Goal: Task Accomplishment & Management: Use online tool/utility

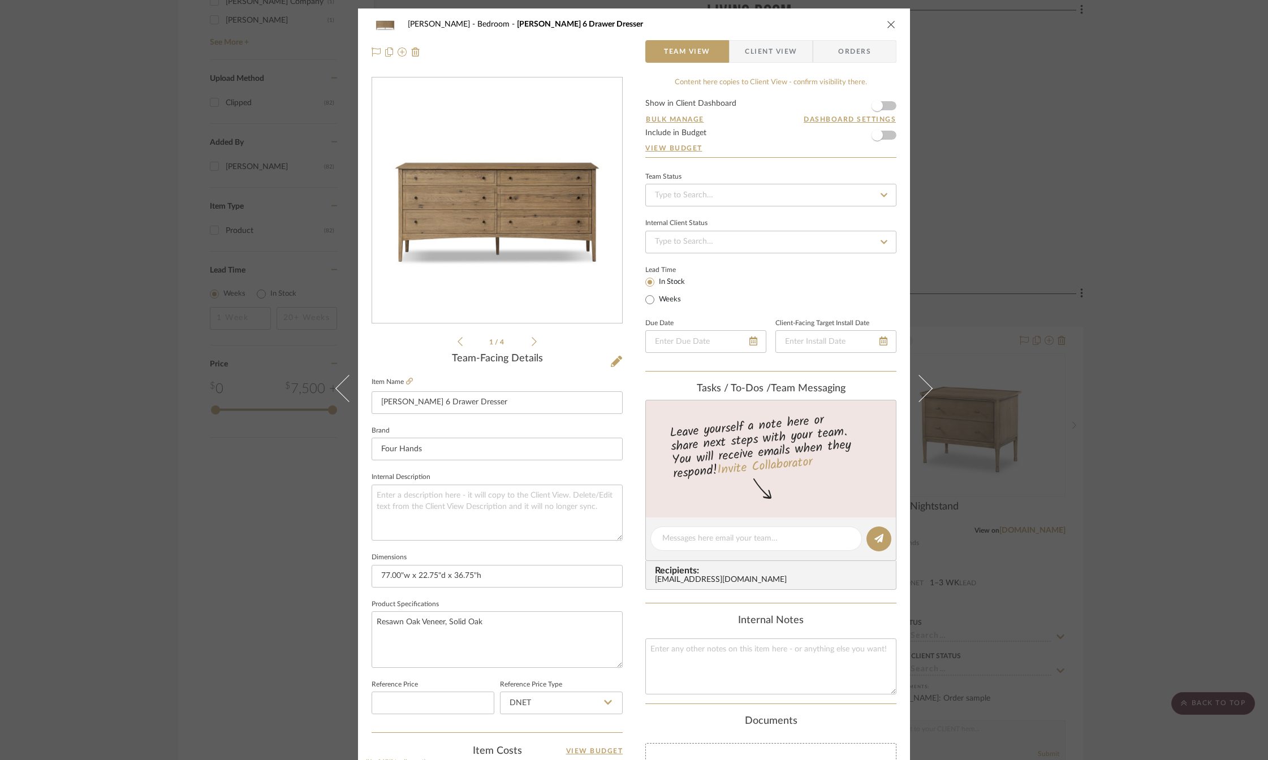
click at [889, 23] on icon "close" at bounding box center [891, 24] width 9 height 9
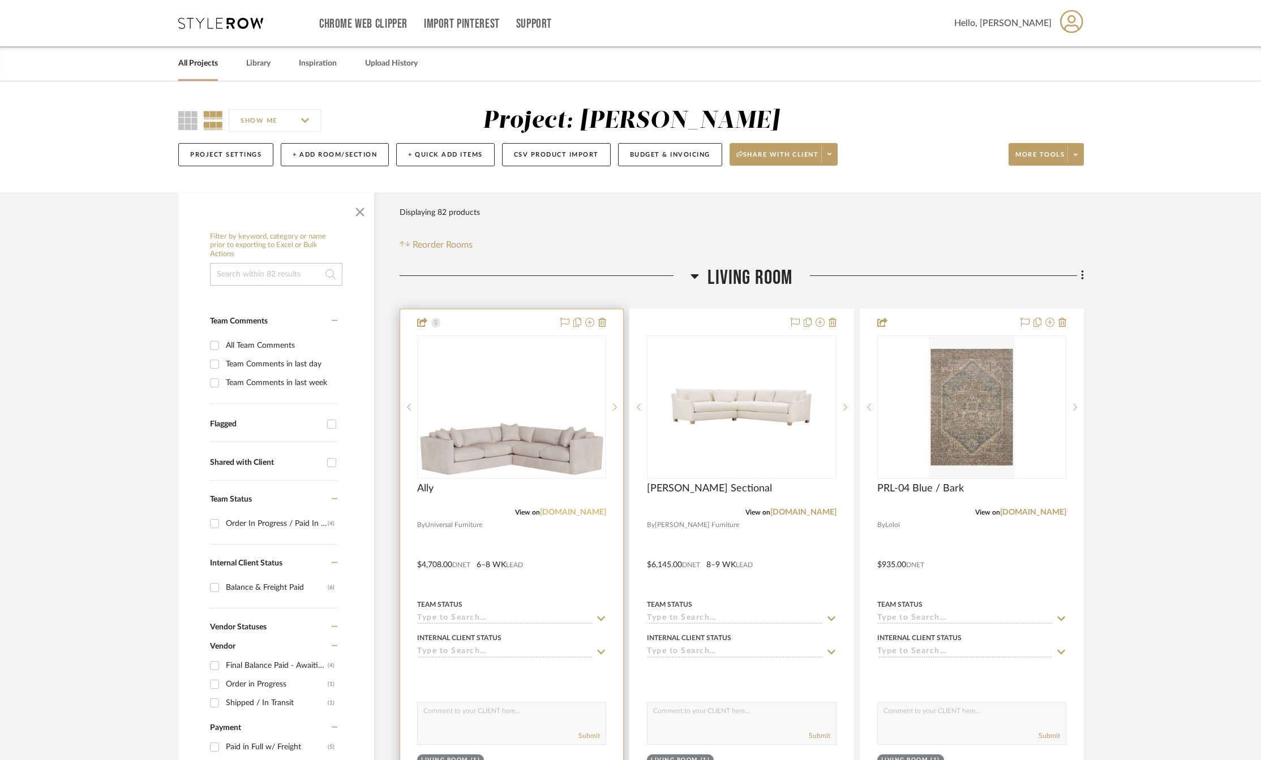
click at [540, 512] on link "[DOMAIN_NAME]" at bounding box center [573, 513] width 66 height 8
click at [493, 459] on img "0" at bounding box center [511, 407] width 187 height 140
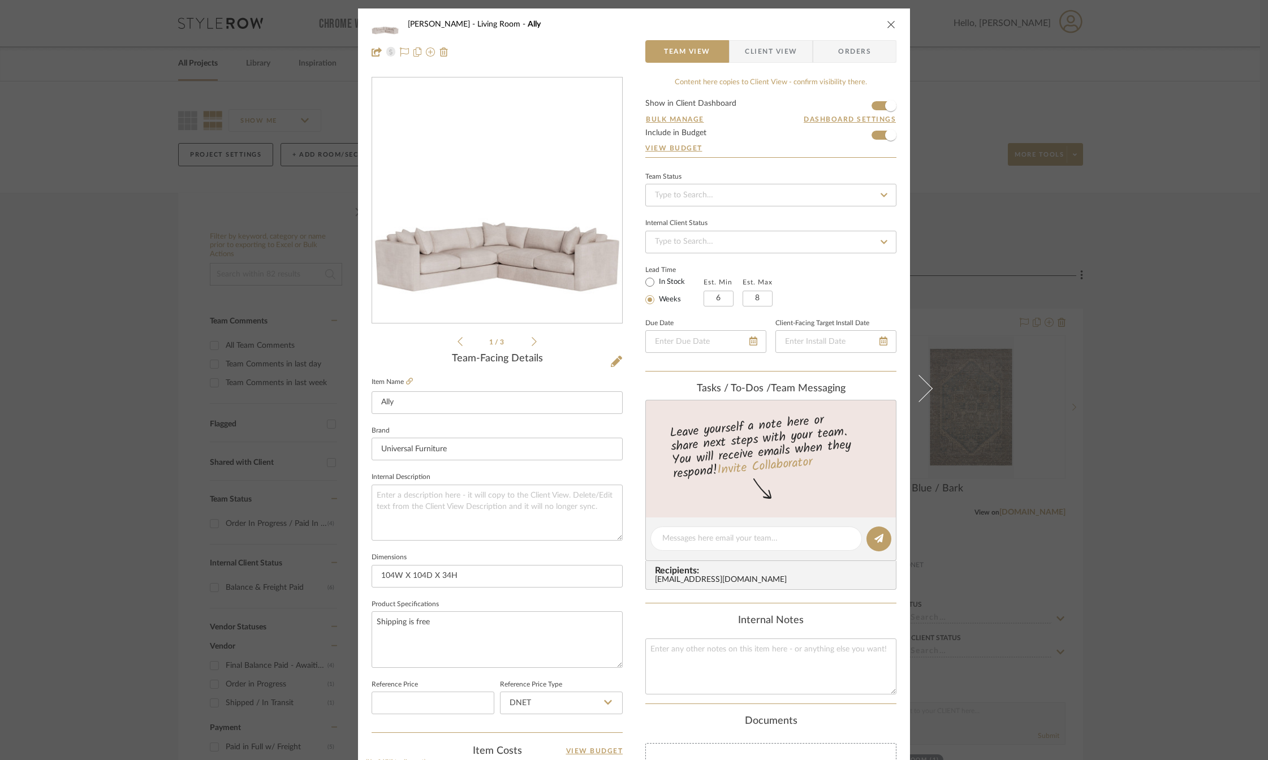
scroll to position [283, 0]
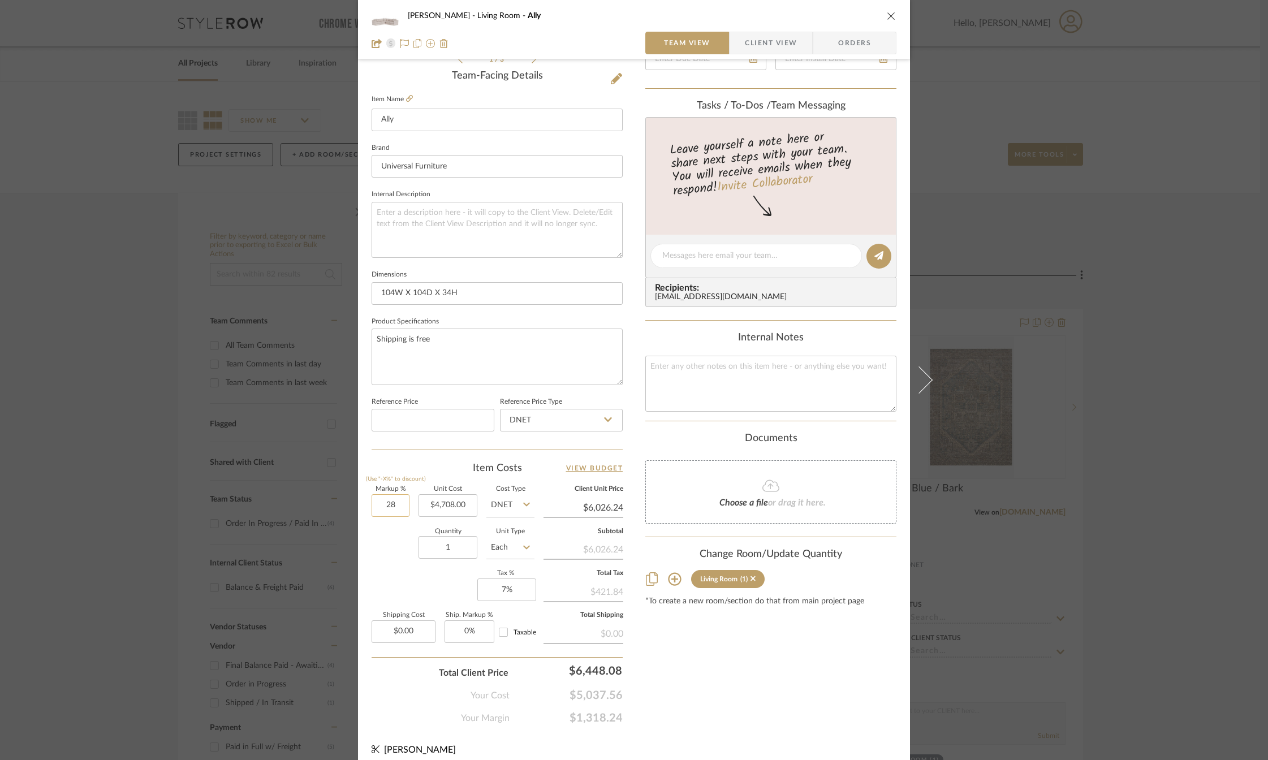
click at [388, 506] on input "28" at bounding box center [391, 505] width 38 height 23
type input "28%"
click at [700, 686] on div "Content here copies to Client View - confirm visibility there. Show in Client D…" at bounding box center [771, 259] width 251 height 931
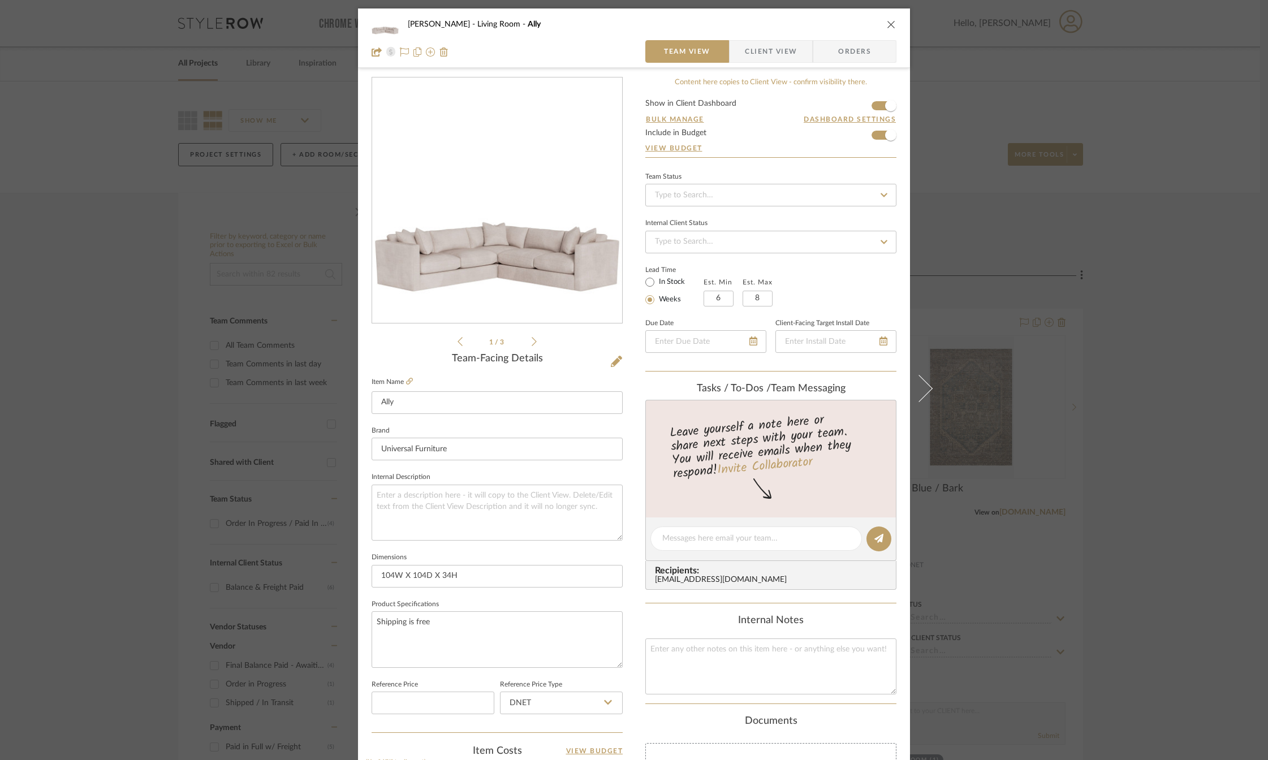
scroll to position [57, 0]
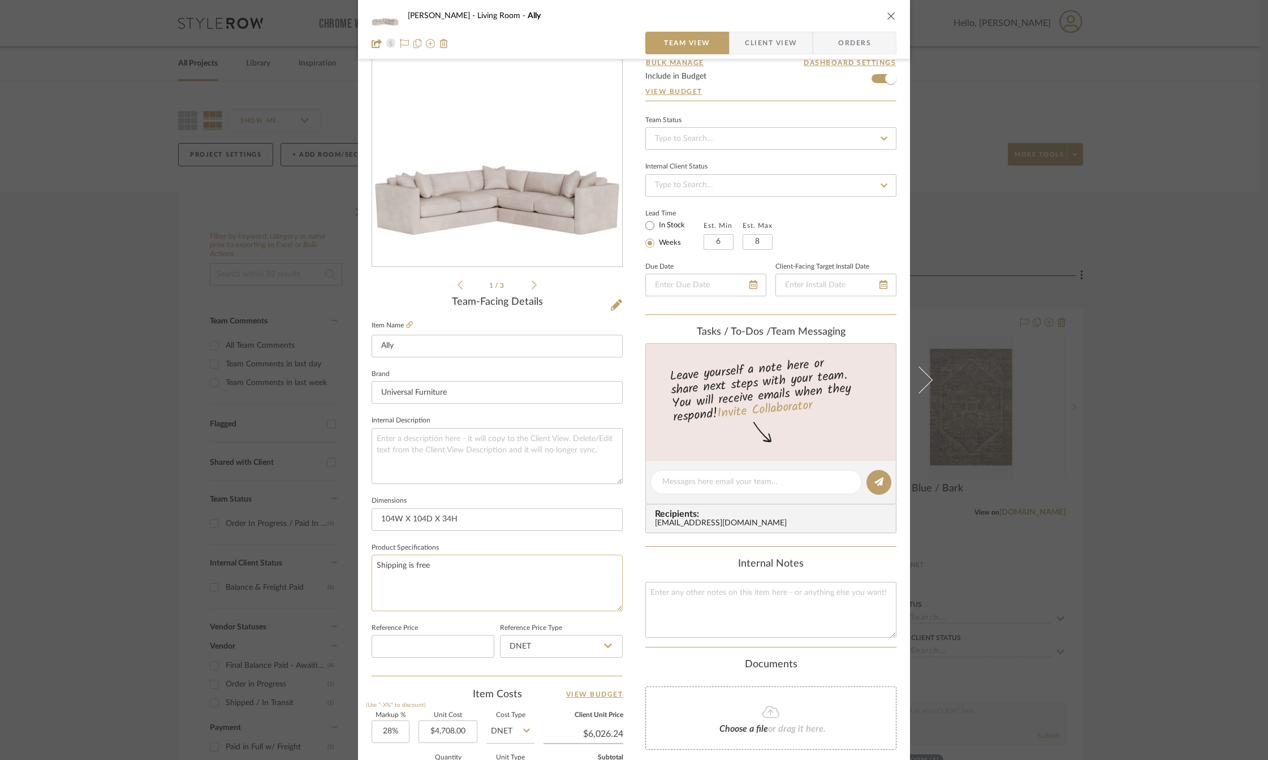
click at [431, 565] on textarea "Shipping is free" at bounding box center [497, 583] width 251 height 56
click at [372, 567] on textarea "Shipping is free" at bounding box center [497, 583] width 251 height 56
drag, startPoint x: 440, startPoint y: 566, endPoint x: 414, endPoint y: 568, distance: 26.1
click at [414, 568] on textarea "Shipping is free" at bounding box center [497, 583] width 251 height 56
click at [372, 566] on textarea "Shipping is included" at bounding box center [497, 583] width 251 height 56
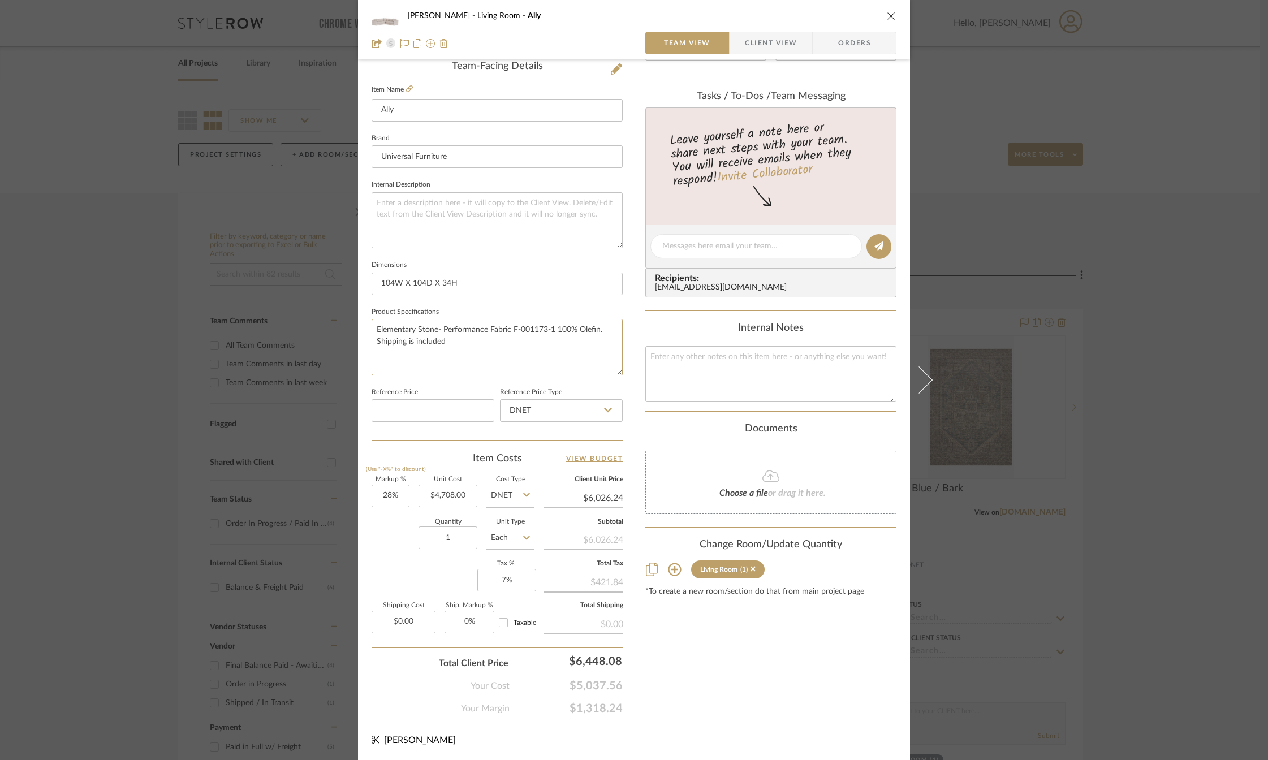
scroll to position [0, 0]
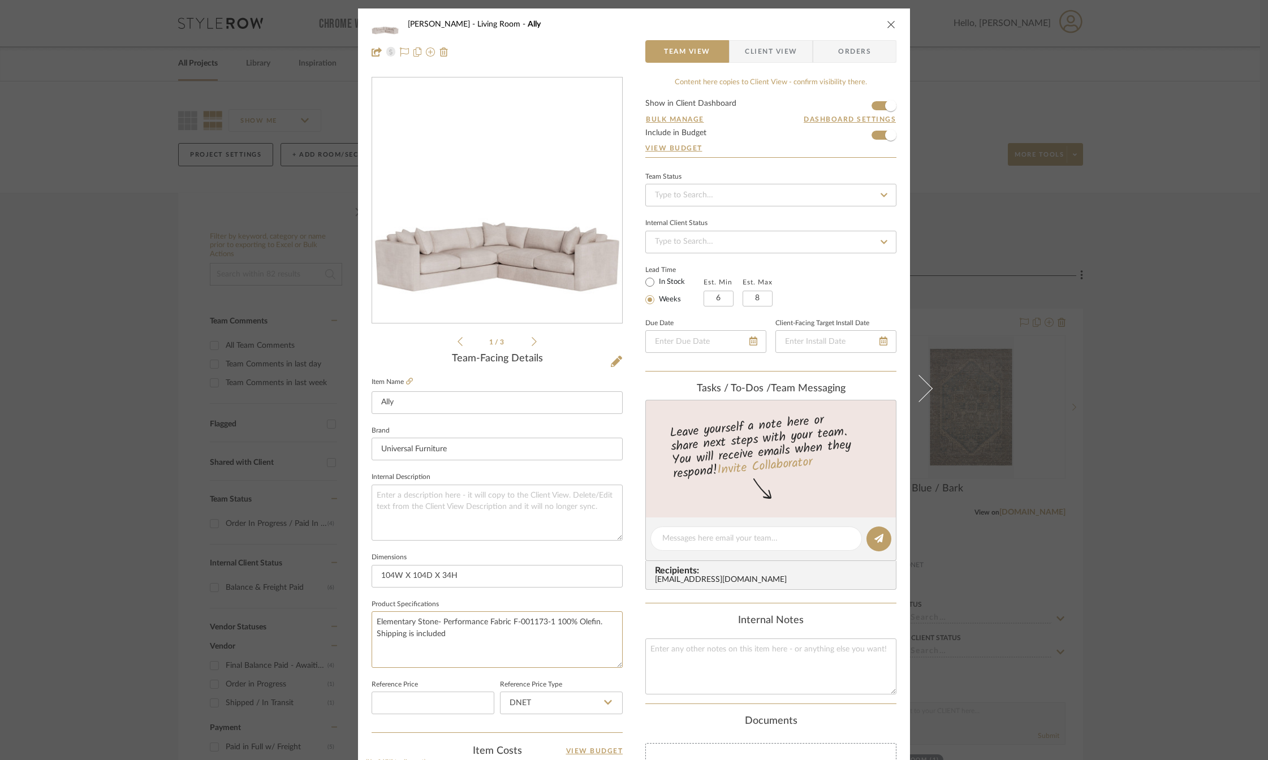
type textarea "Elementary Stone- Performance Fabric F-001173-1 100% Olefin. Shipping is includ…"
click at [526, 341] on li "1 / 3" at bounding box center [497, 342] width 69 height 14
click at [532, 340] on icon at bounding box center [534, 341] width 5 height 9
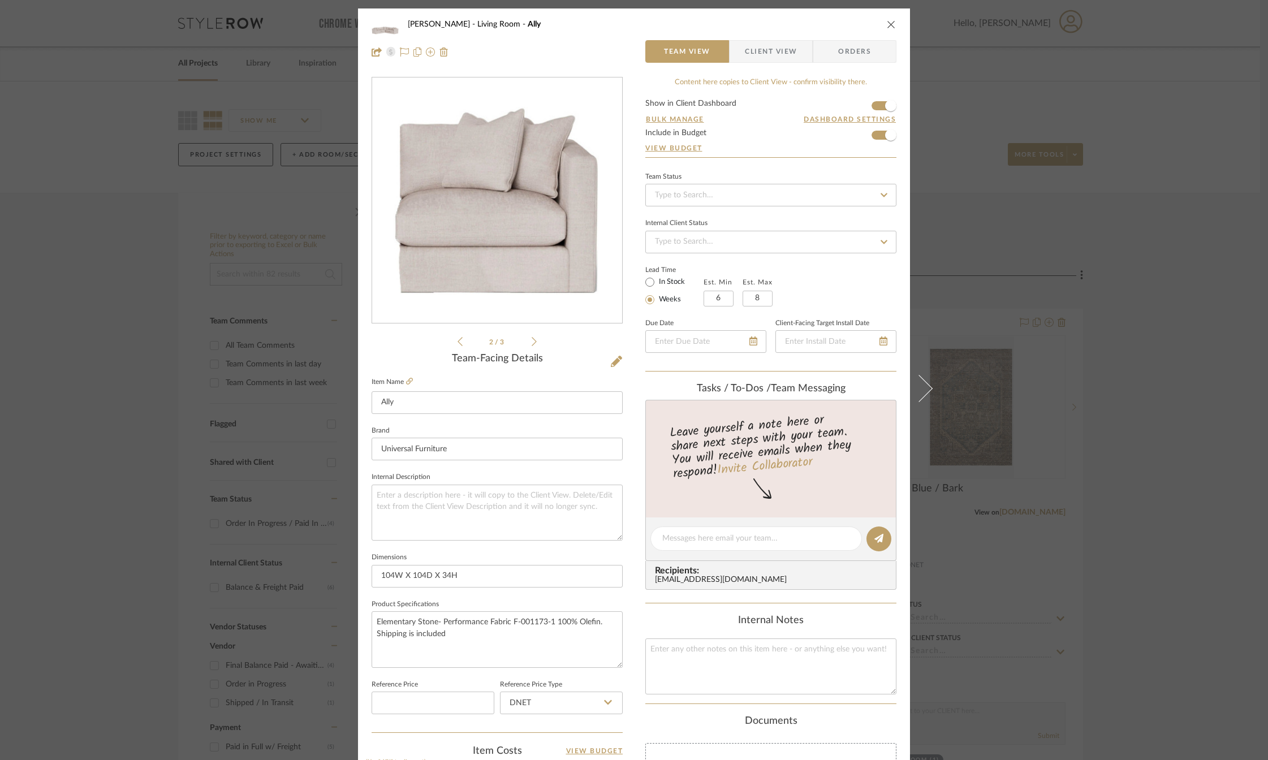
click at [532, 340] on icon at bounding box center [534, 341] width 5 height 9
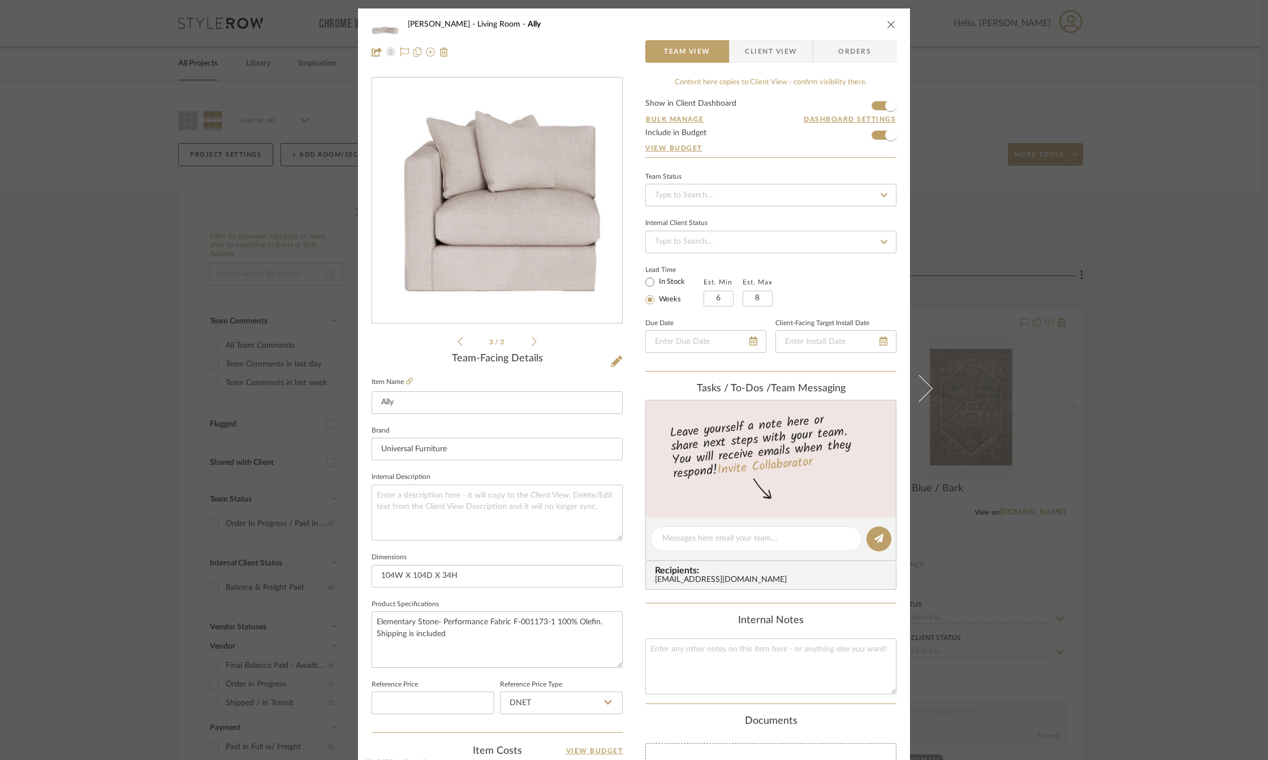
click at [780, 52] on span "Client View" at bounding box center [771, 51] width 52 height 23
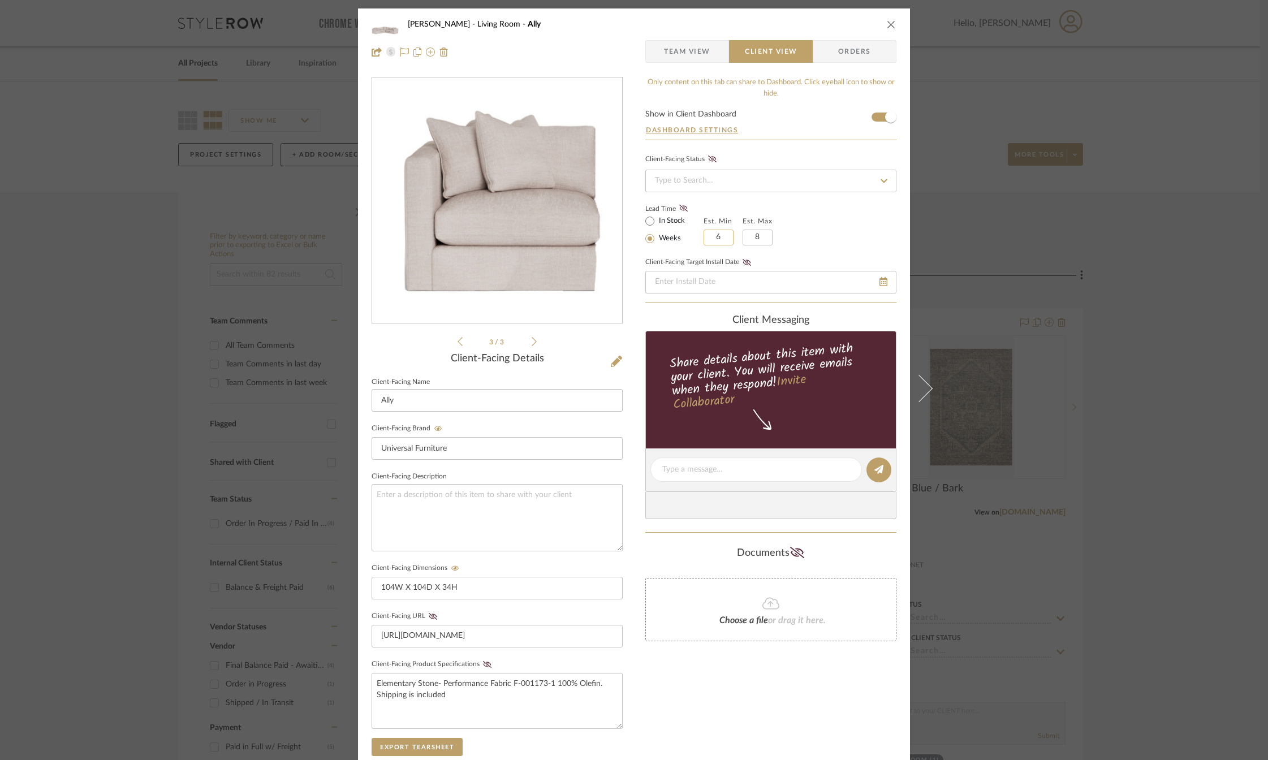
click at [716, 238] on input "6" at bounding box center [719, 238] width 30 height 16
click at [805, 228] on div "Lead Time In Stock Weeks Est. Min 6 Est. Max 8" at bounding box center [771, 223] width 251 height 44
click at [682, 210] on icon at bounding box center [683, 208] width 8 height 7
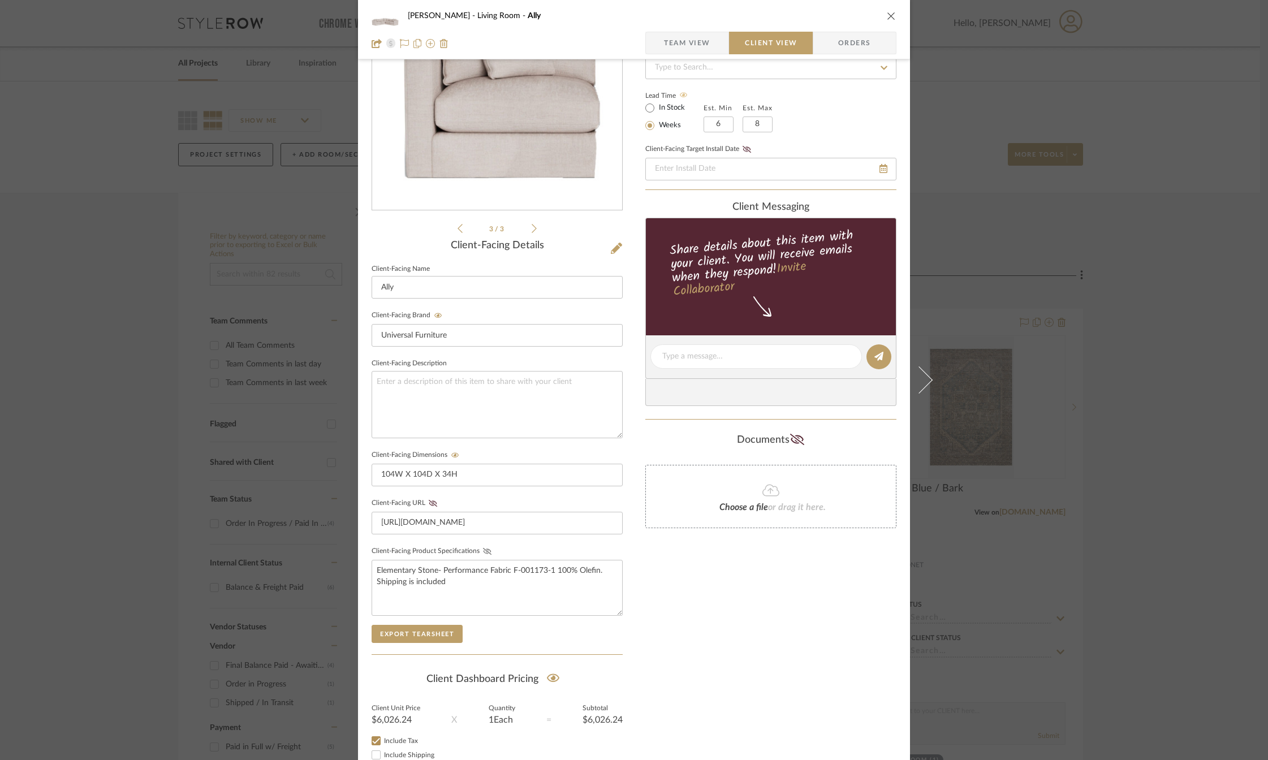
click at [483, 550] on icon at bounding box center [487, 551] width 8 height 7
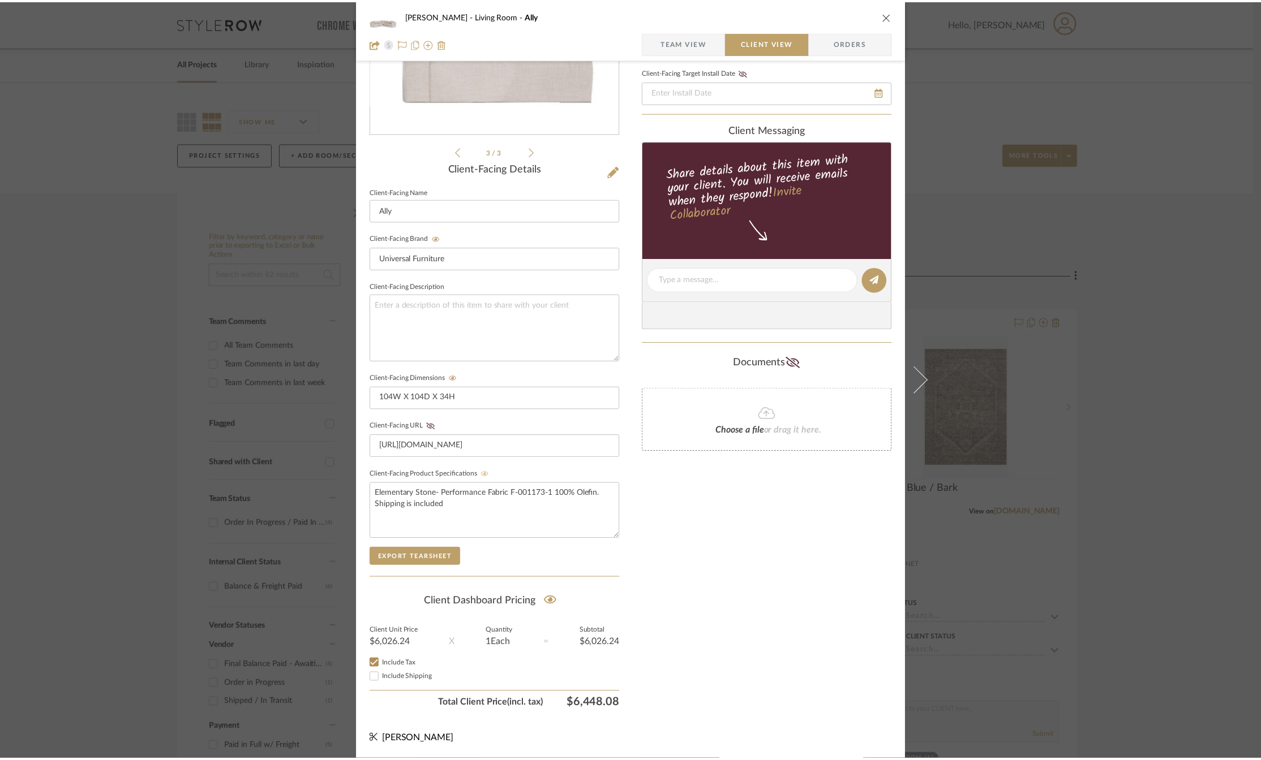
scroll to position [0, 0]
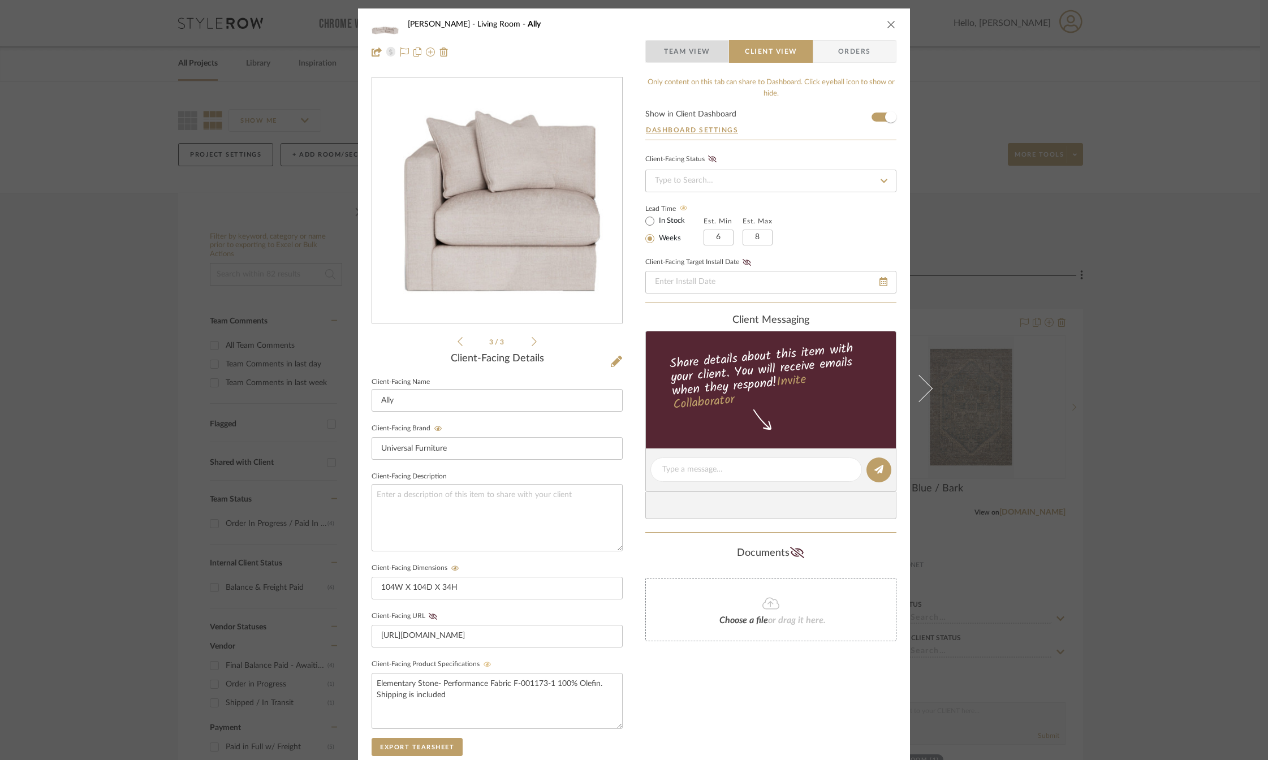
click at [691, 48] on span "Team View" at bounding box center [687, 51] width 46 height 23
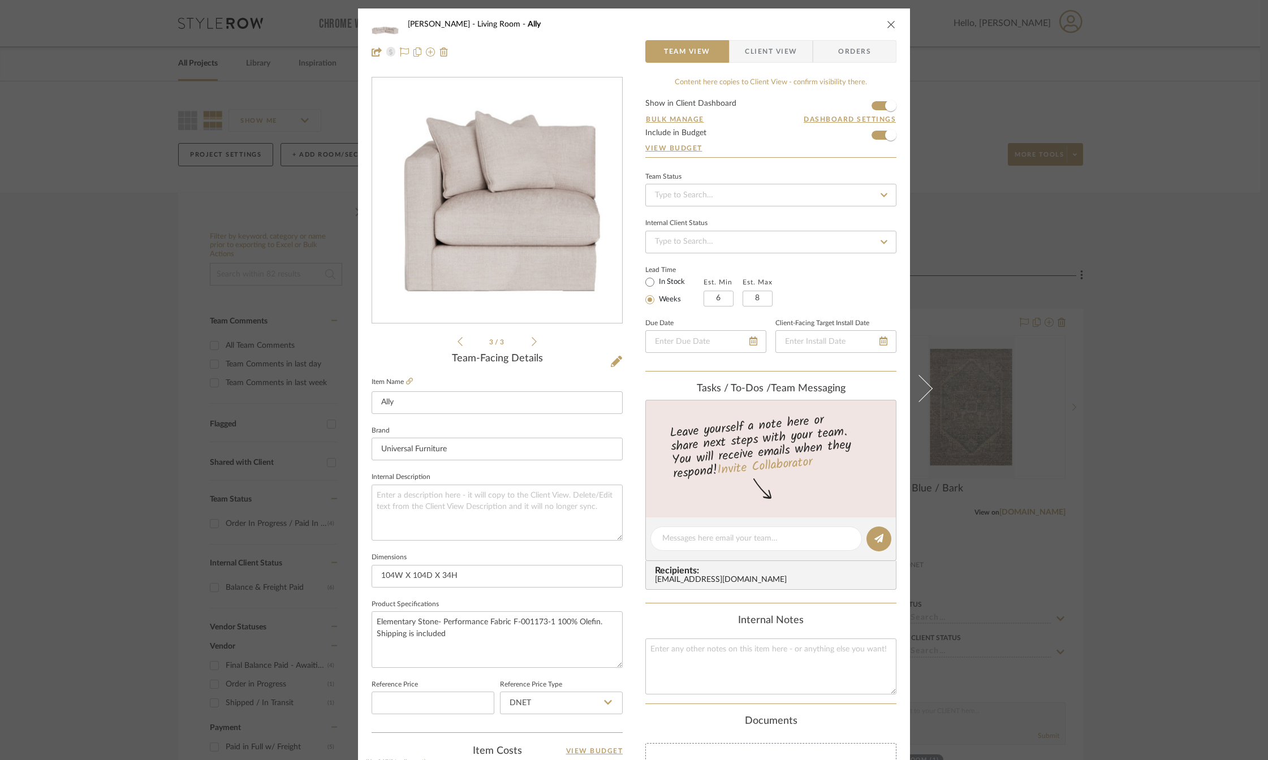
click at [762, 53] on span "Client View" at bounding box center [771, 51] width 52 height 23
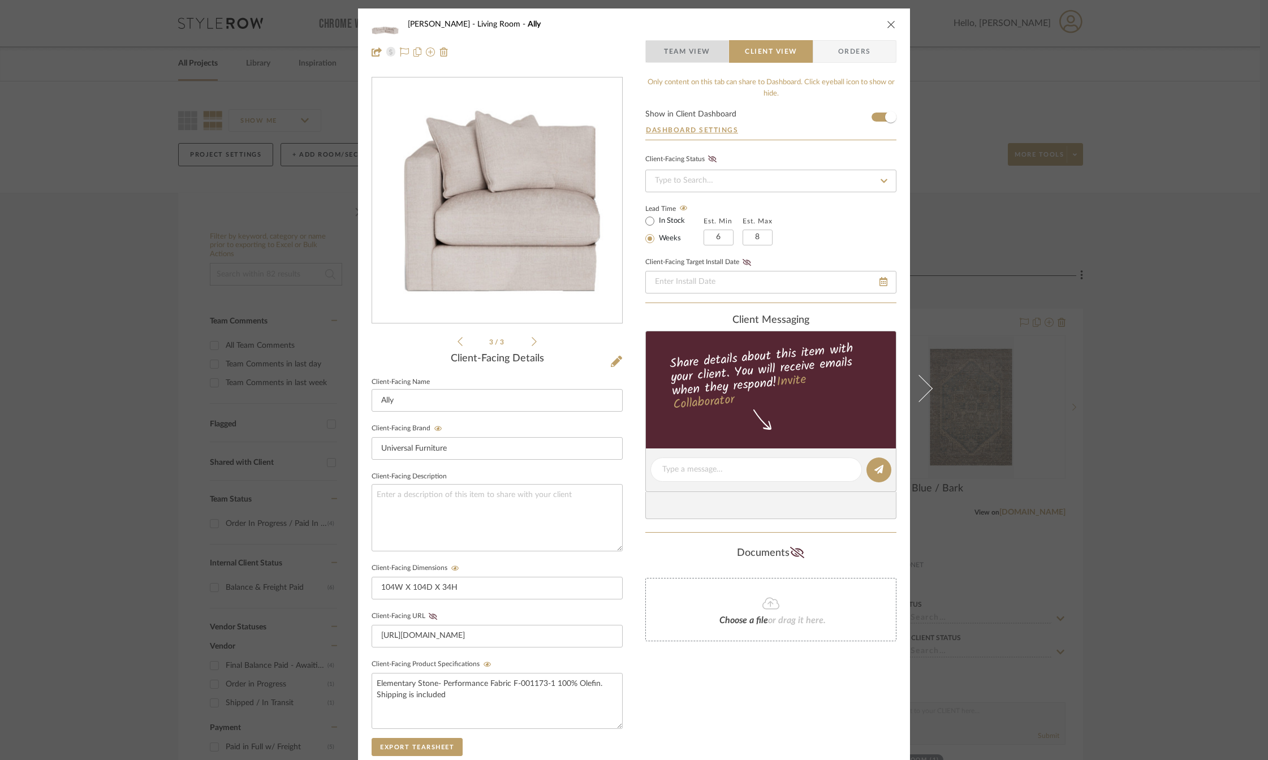
click at [678, 53] on span "Team View" at bounding box center [687, 51] width 46 height 23
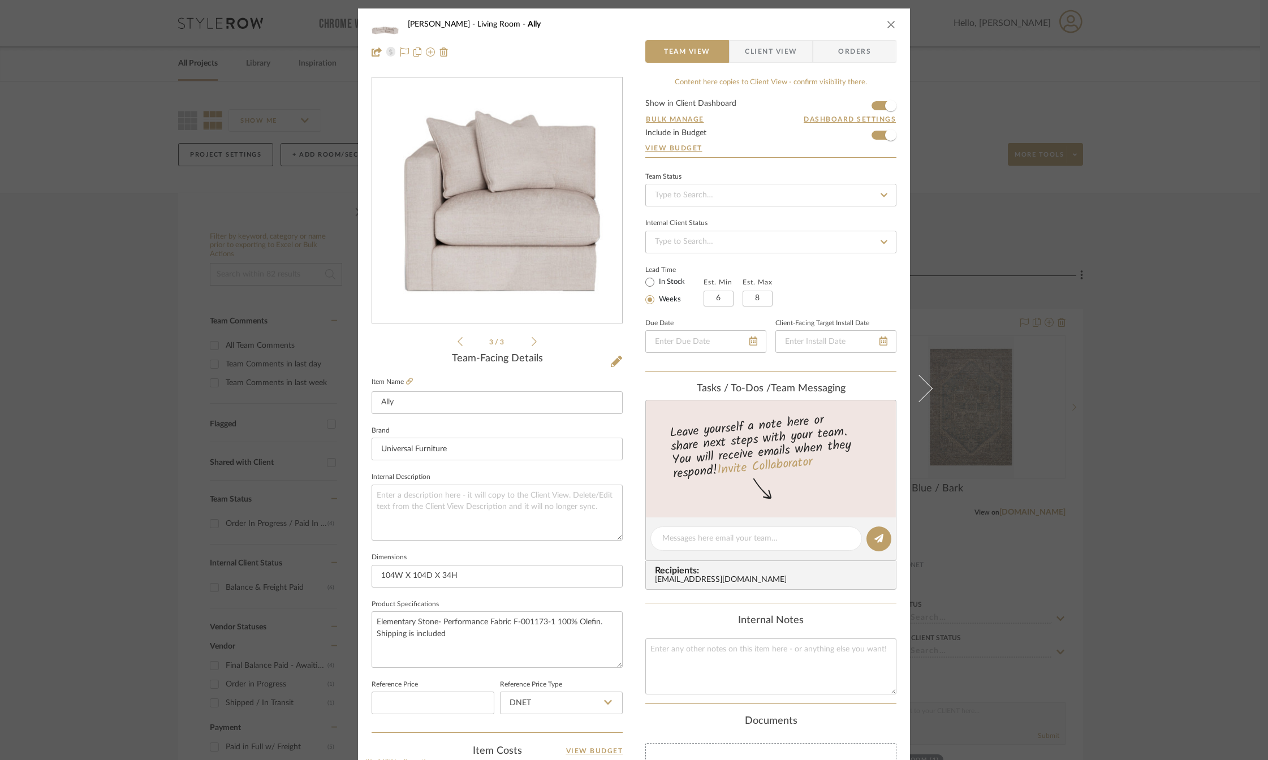
click at [892, 22] on icon "close" at bounding box center [891, 24] width 9 height 9
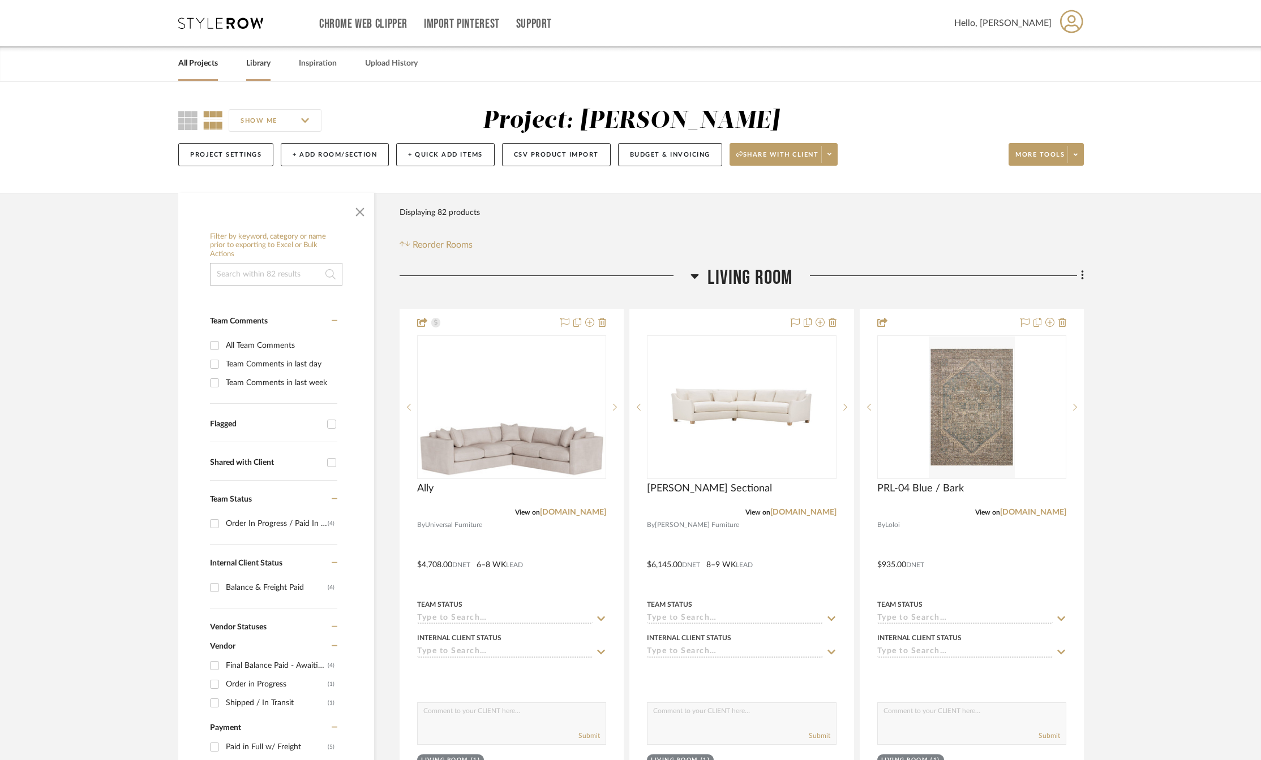
click at [269, 68] on link "Library" at bounding box center [258, 63] width 24 height 15
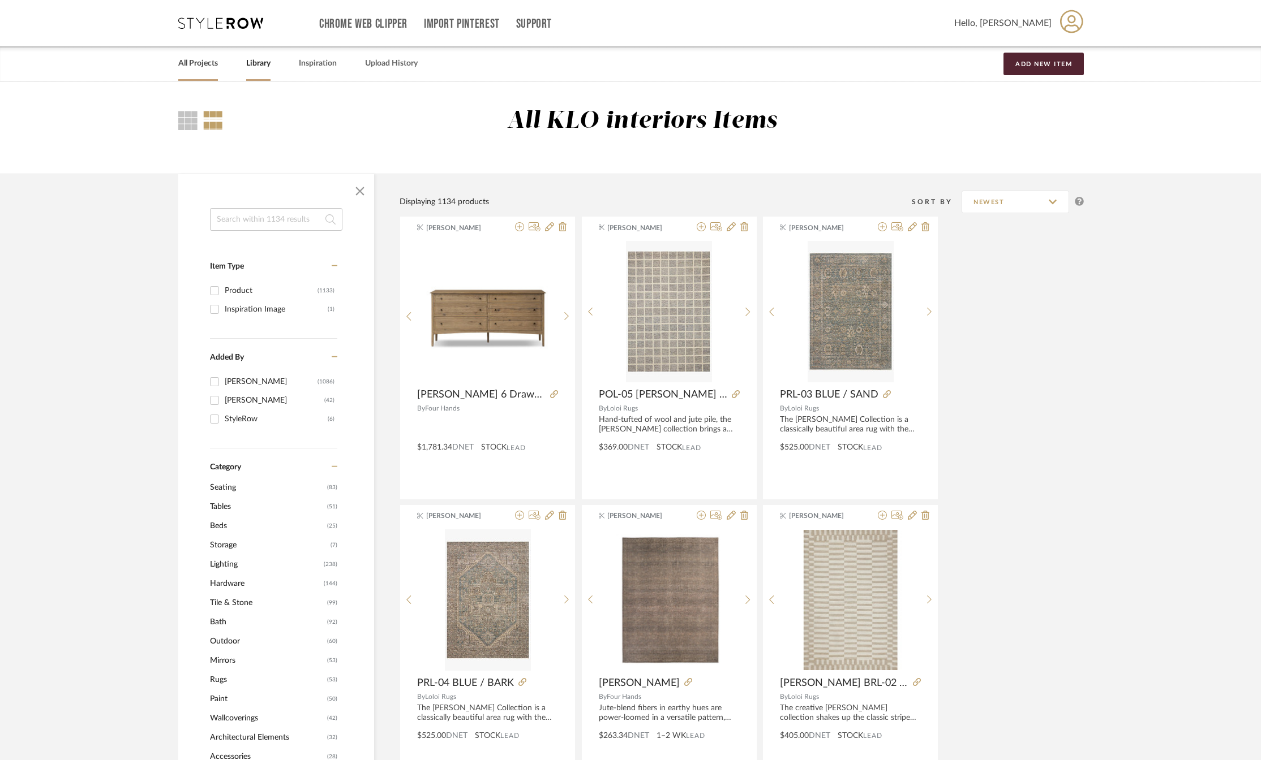
click at [185, 67] on link "All Projects" at bounding box center [198, 63] width 40 height 15
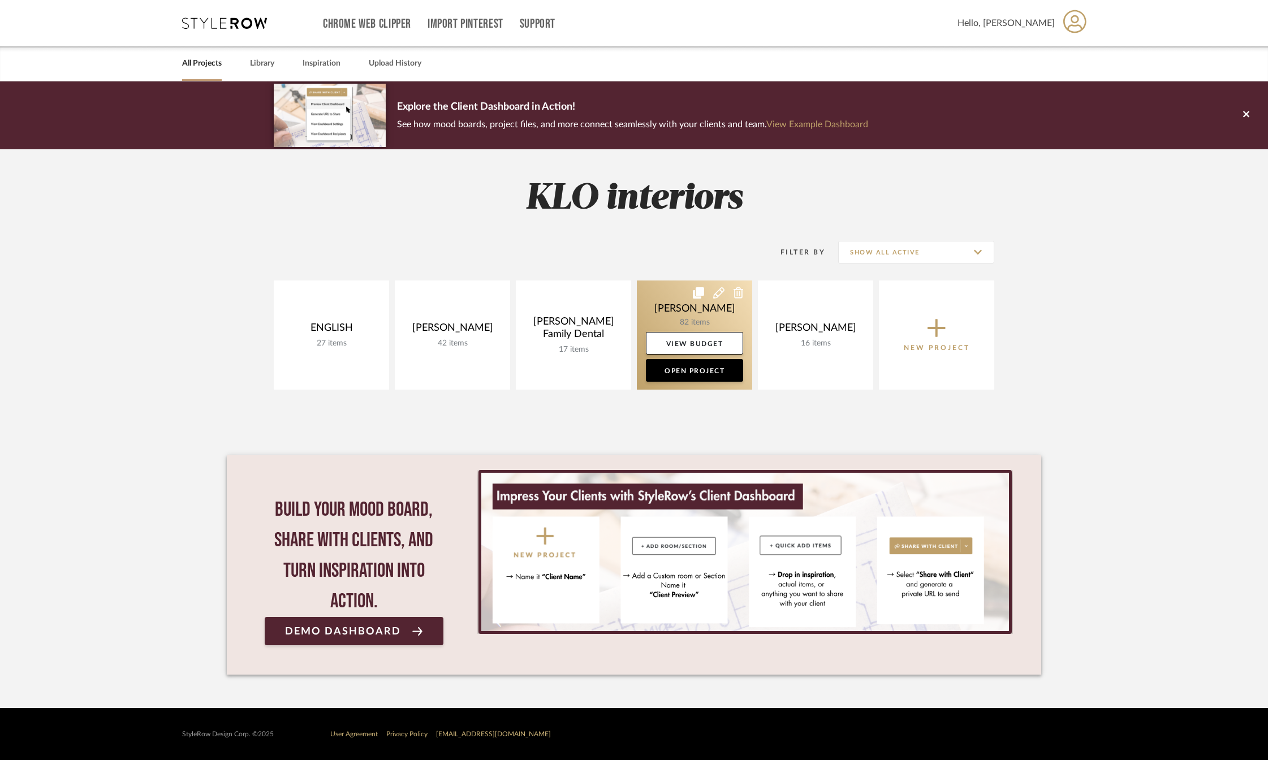
click at [669, 304] on link at bounding box center [694, 335] width 115 height 109
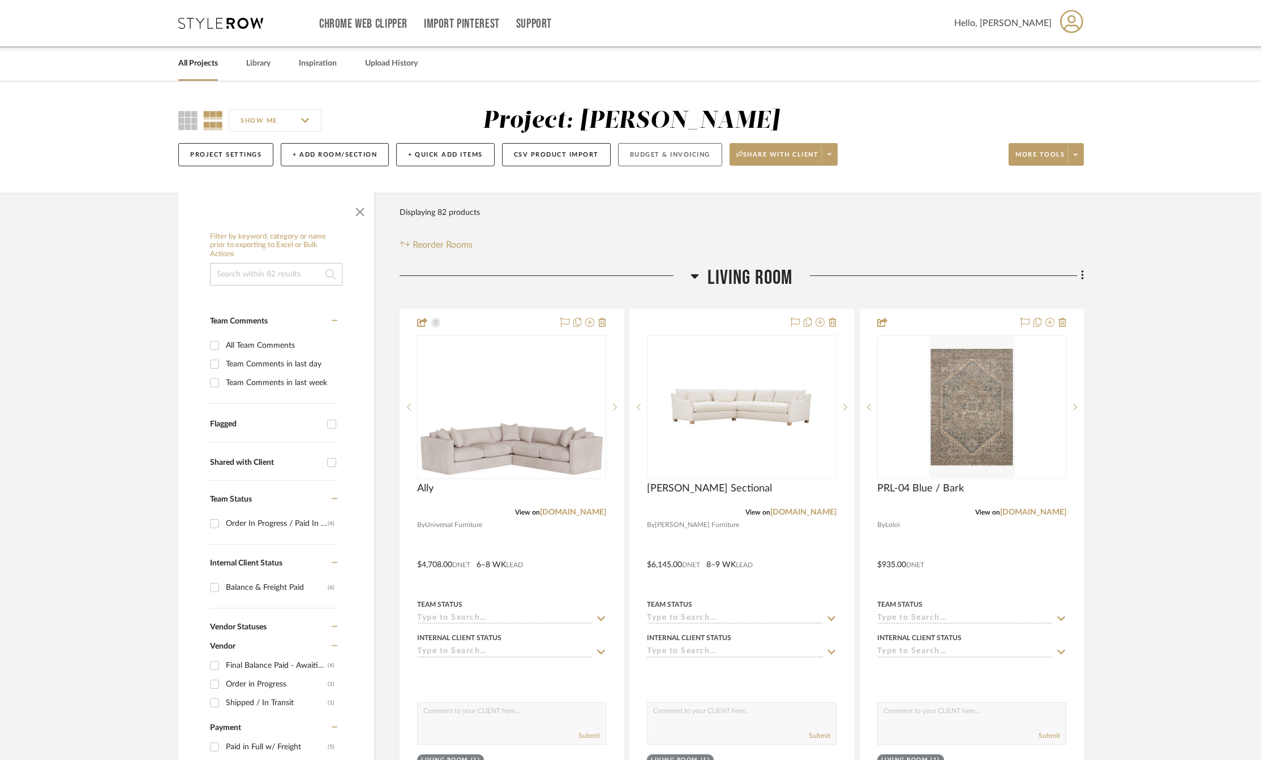
click at [687, 154] on button "Budget & Invoicing" at bounding box center [670, 154] width 104 height 23
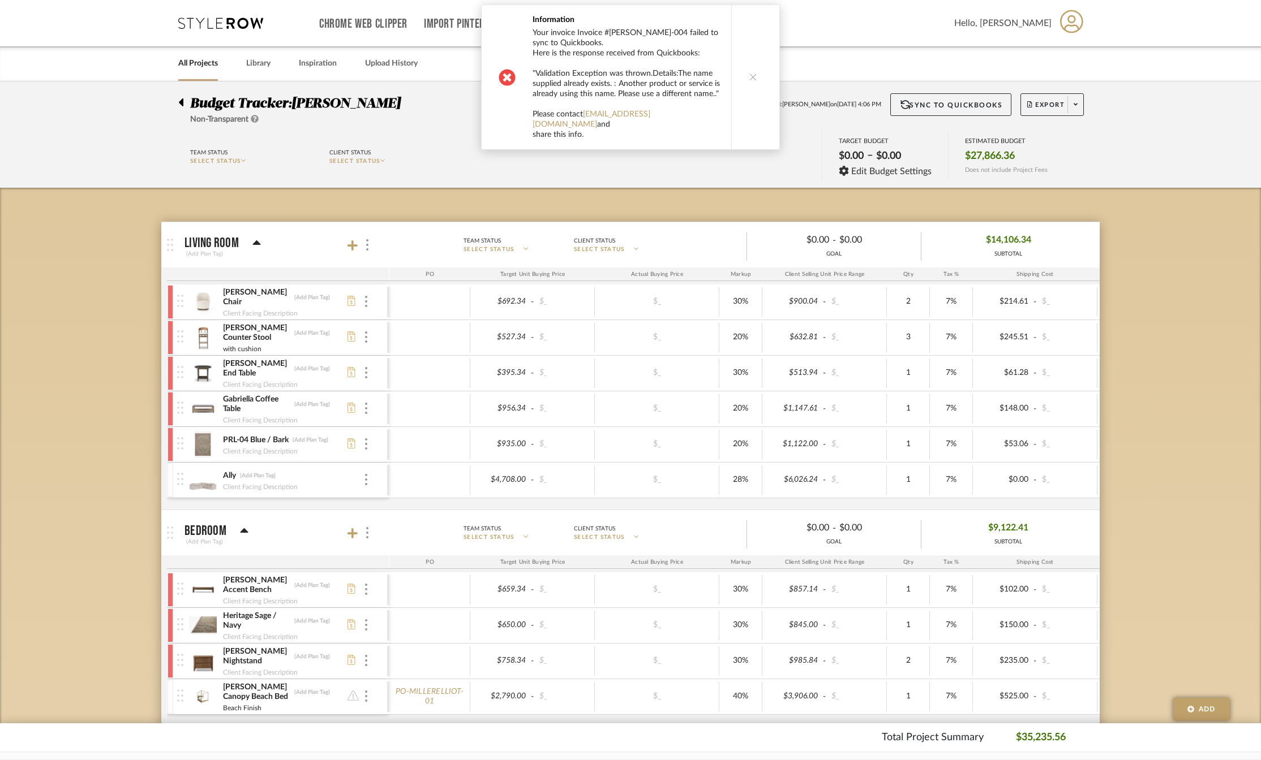
click at [745, 75] on button at bounding box center [753, 77] width 44 height 144
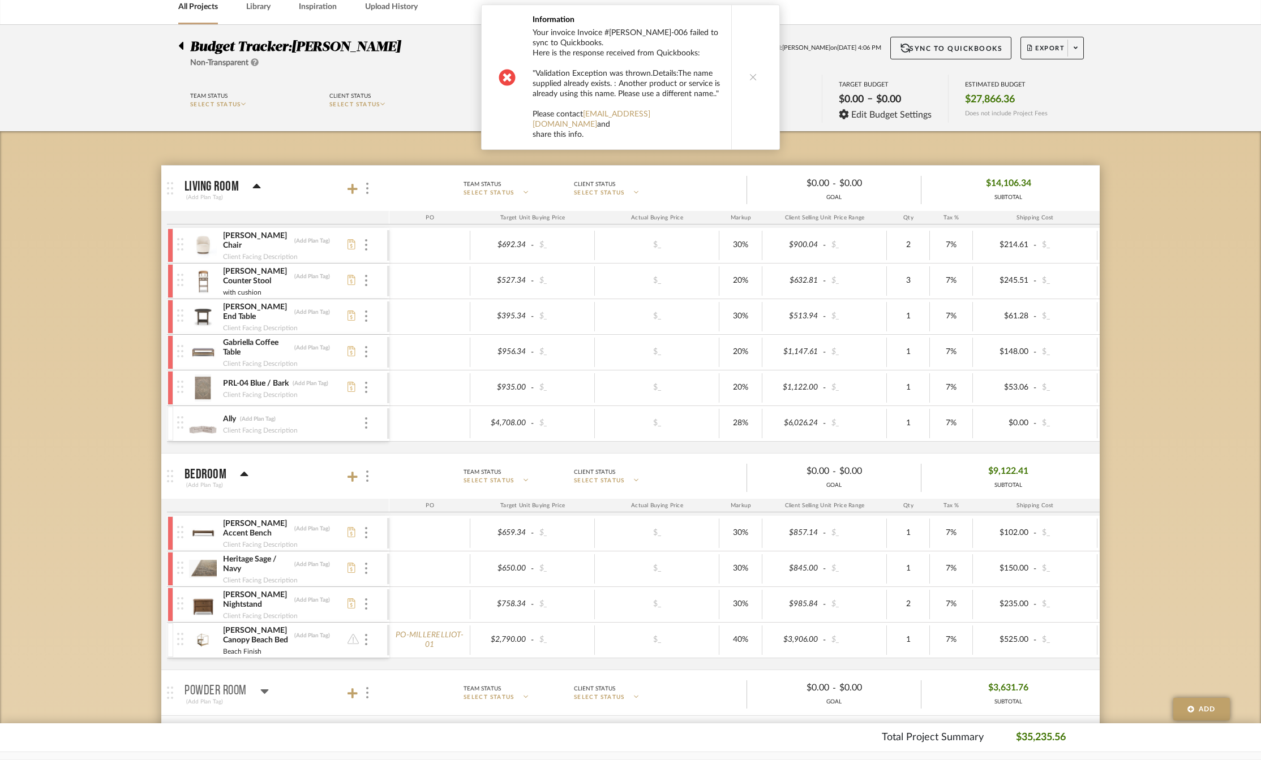
click at [753, 75] on button at bounding box center [753, 77] width 44 height 144
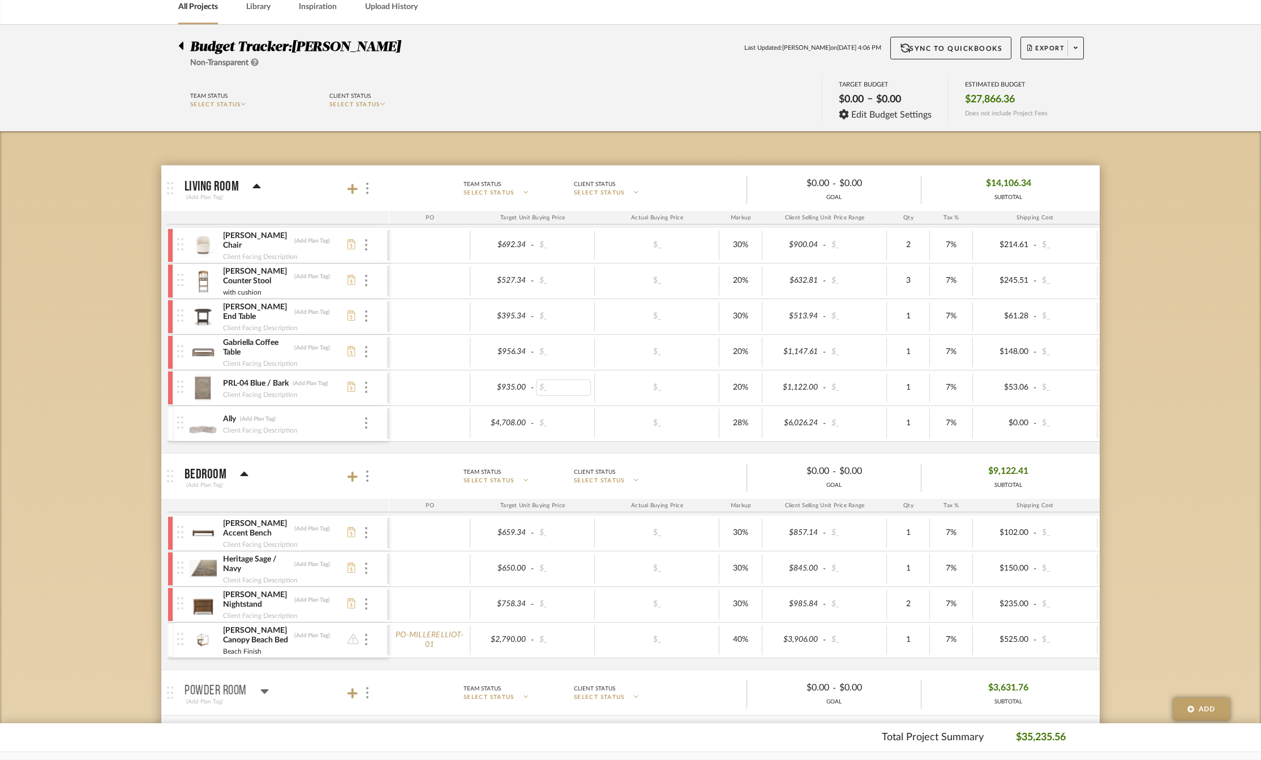
scroll to position [170, 0]
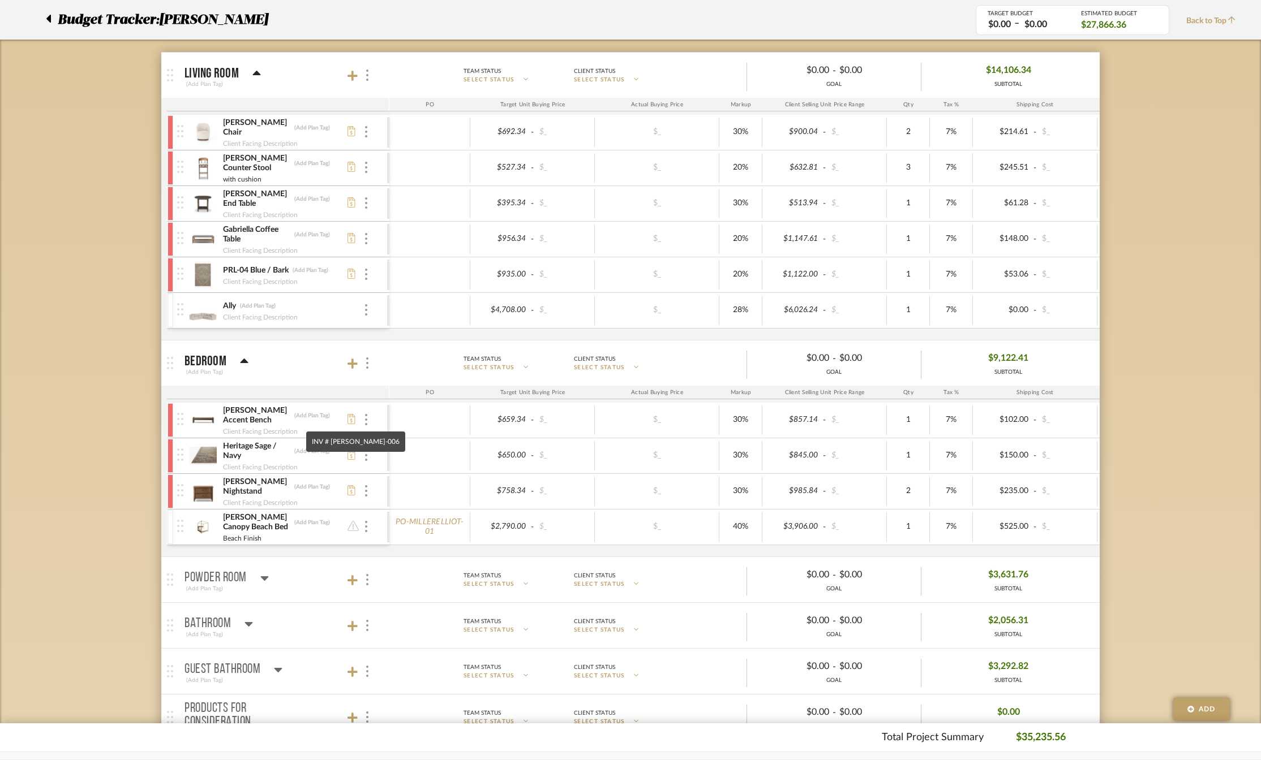
click at [352, 415] on icon at bounding box center [351, 419] width 8 height 10
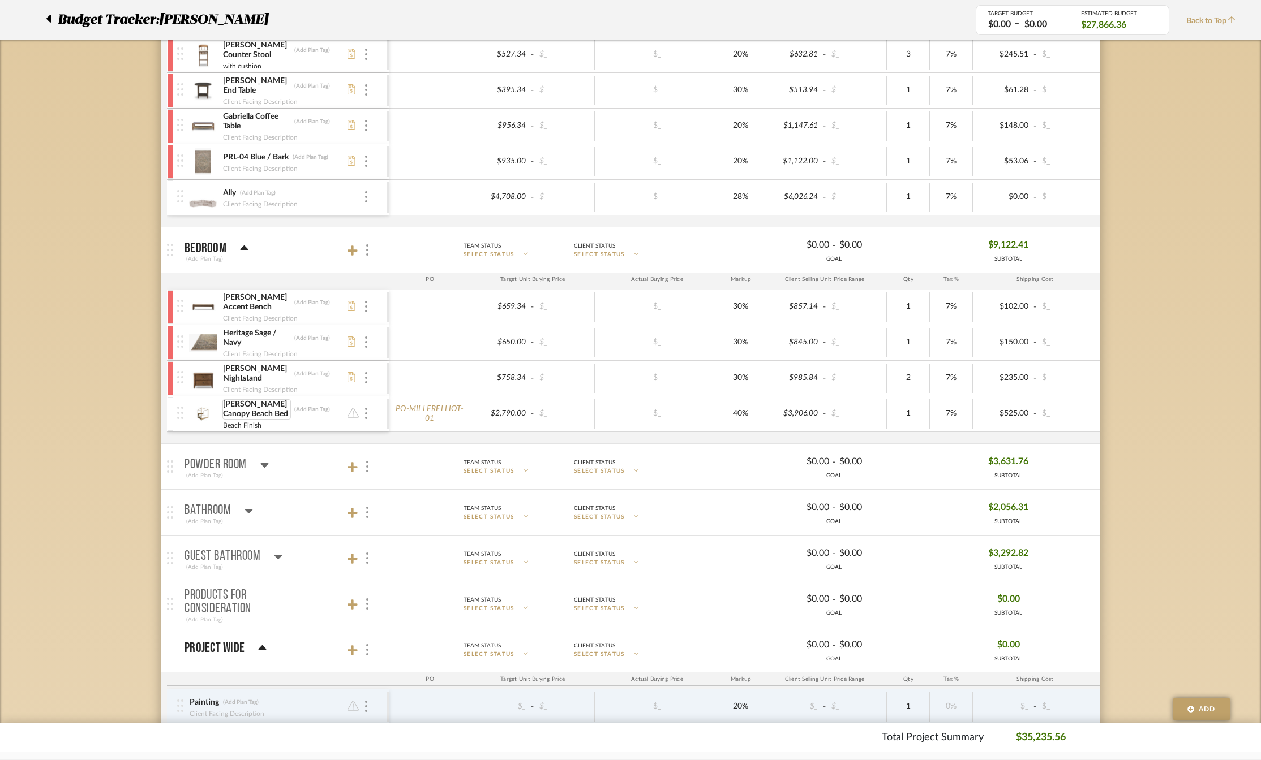
scroll to position [57, 0]
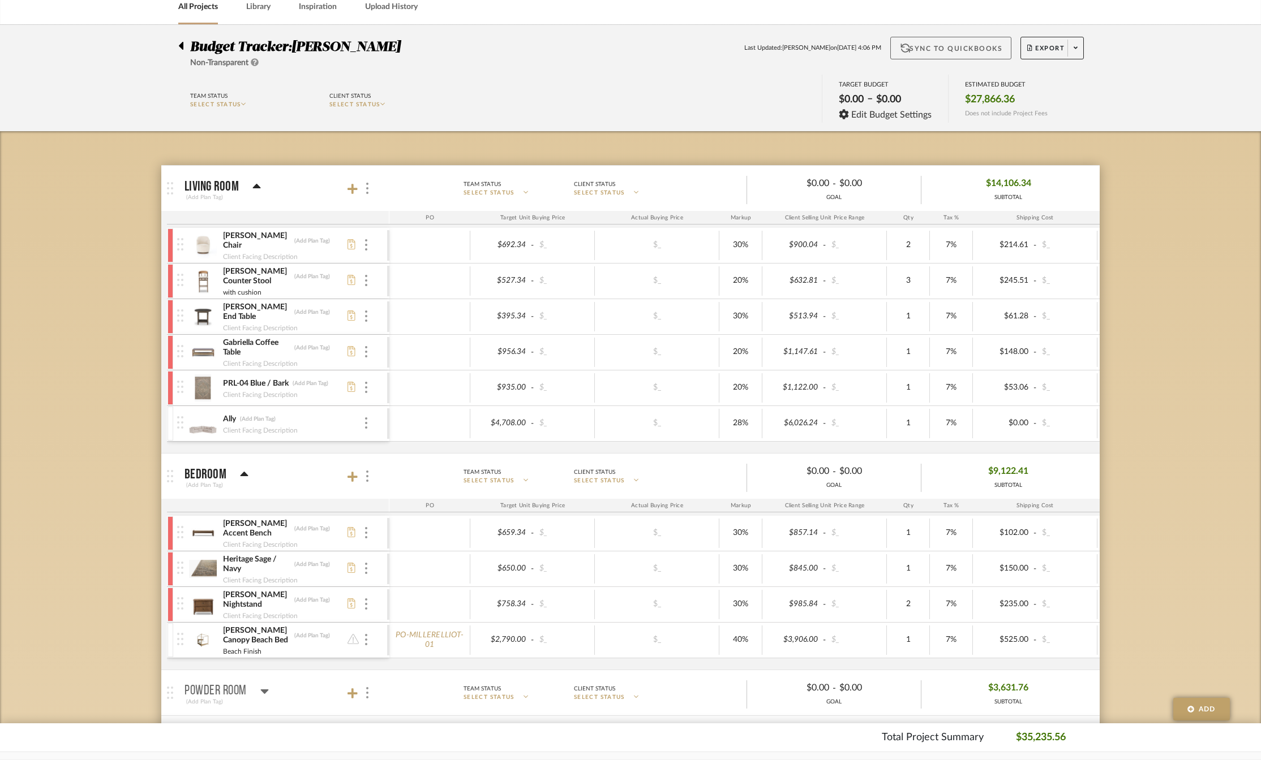
click at [939, 49] on button "Sync to QuickBooks" at bounding box center [951, 48] width 122 height 23
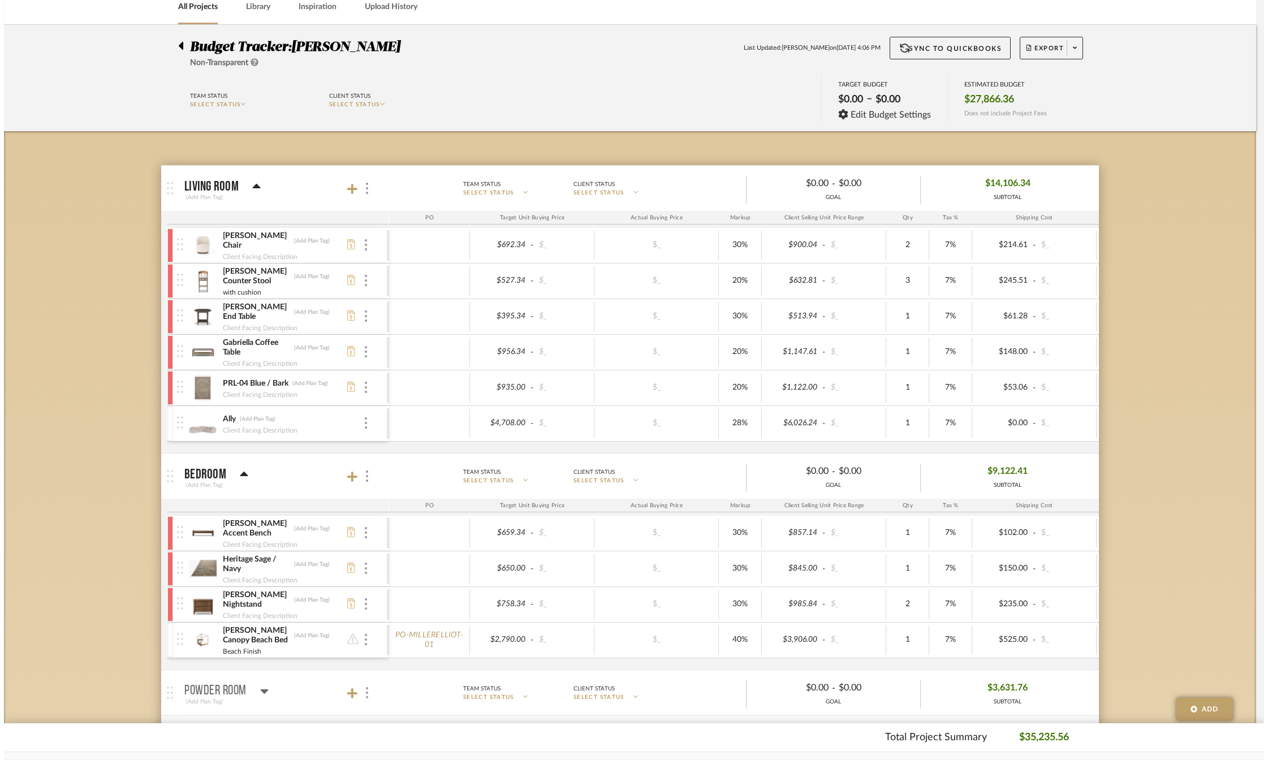
scroll to position [0, 0]
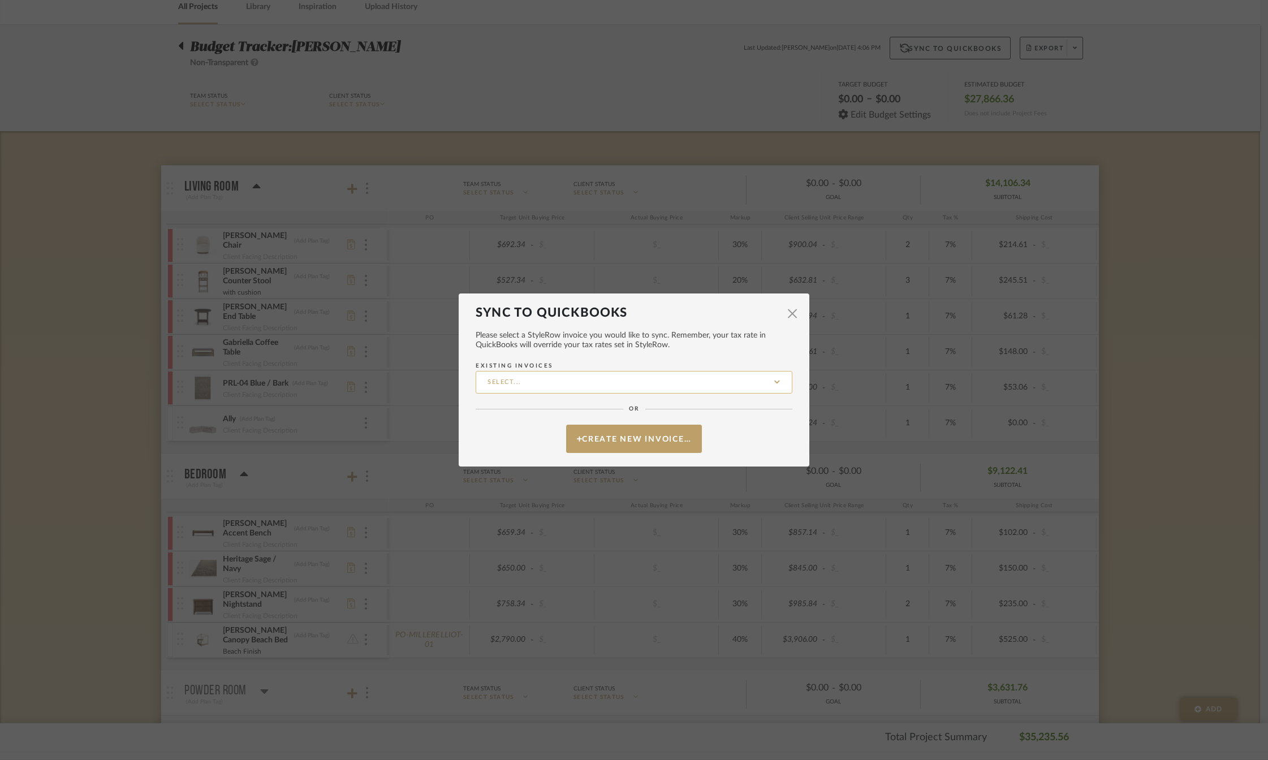
click at [571, 386] on input "Existing Invoices" at bounding box center [634, 382] width 317 height 23
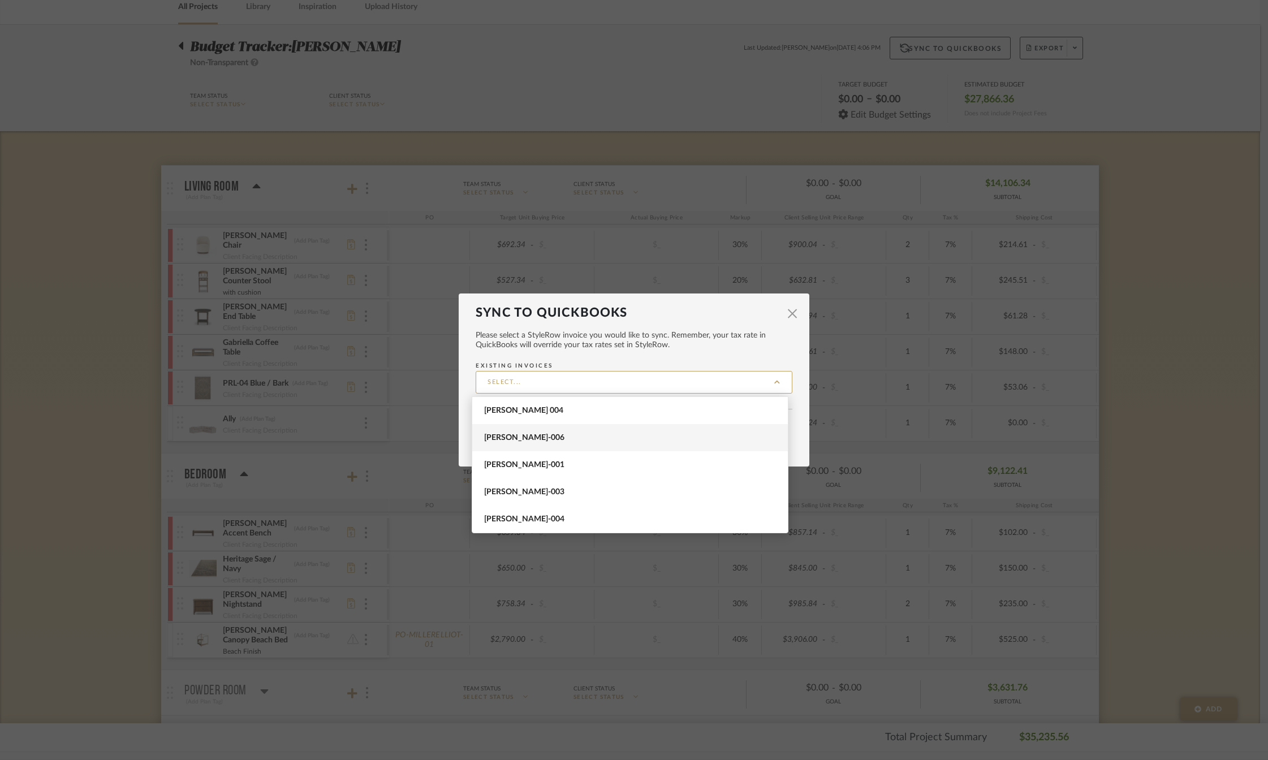
click at [562, 437] on span "[PERSON_NAME]-006" at bounding box center [631, 438] width 295 height 10
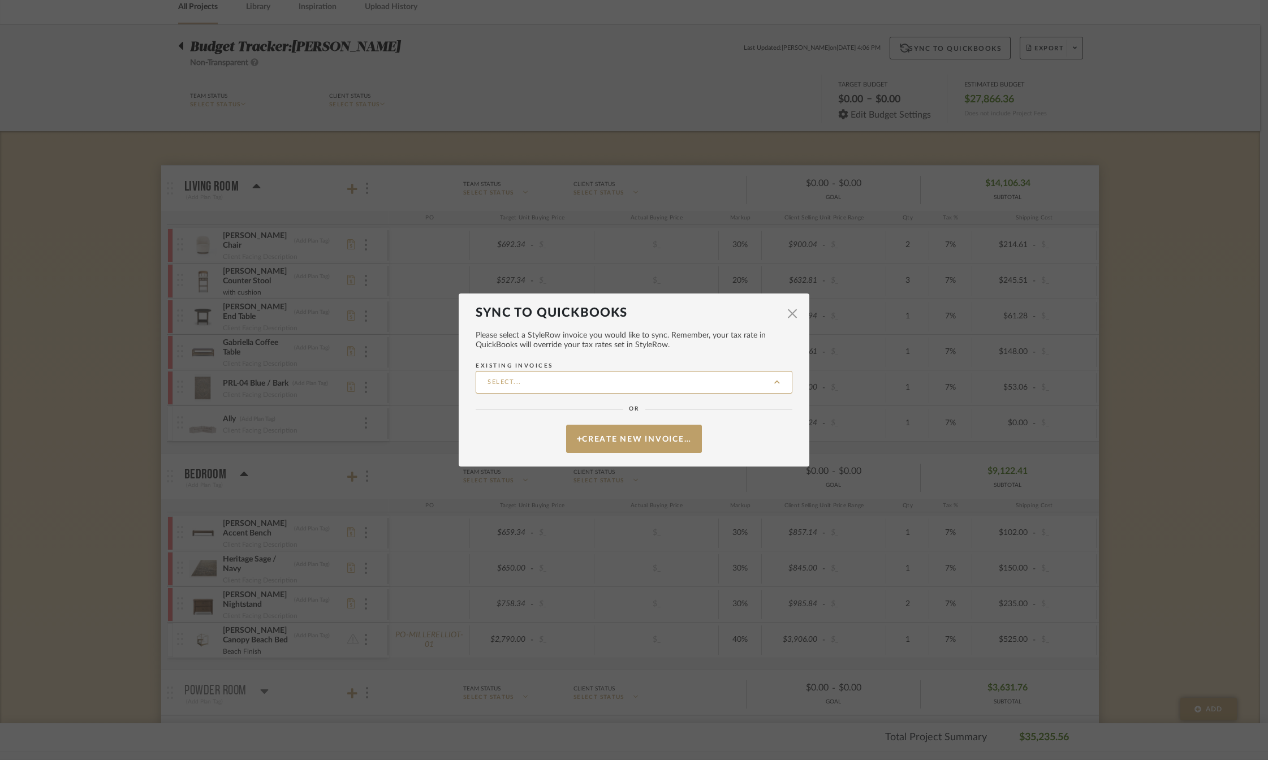
type input "[PERSON_NAME]-006"
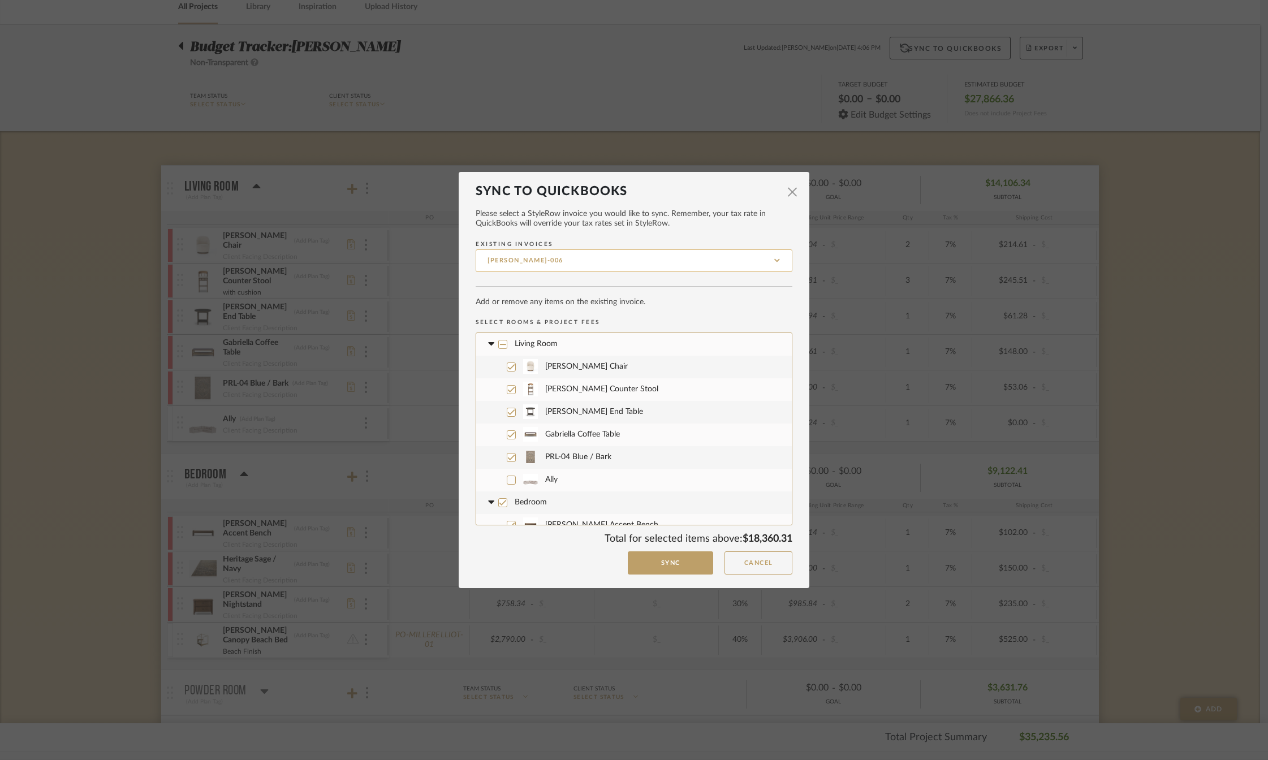
click at [564, 260] on input "[PERSON_NAME]-006" at bounding box center [634, 261] width 317 height 23
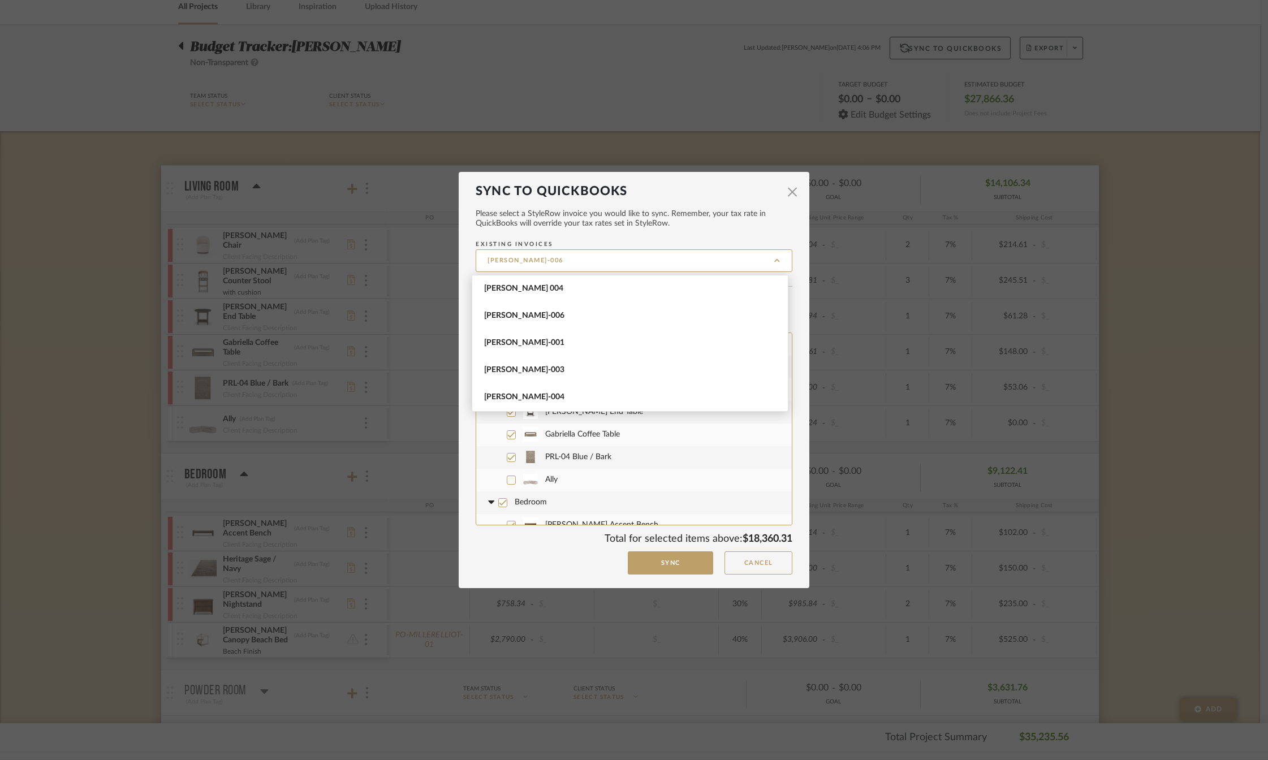
click at [567, 227] on span "Please select a StyleRow invoice you would like to sync. Remember, your tax rat…" at bounding box center [634, 218] width 317 height 19
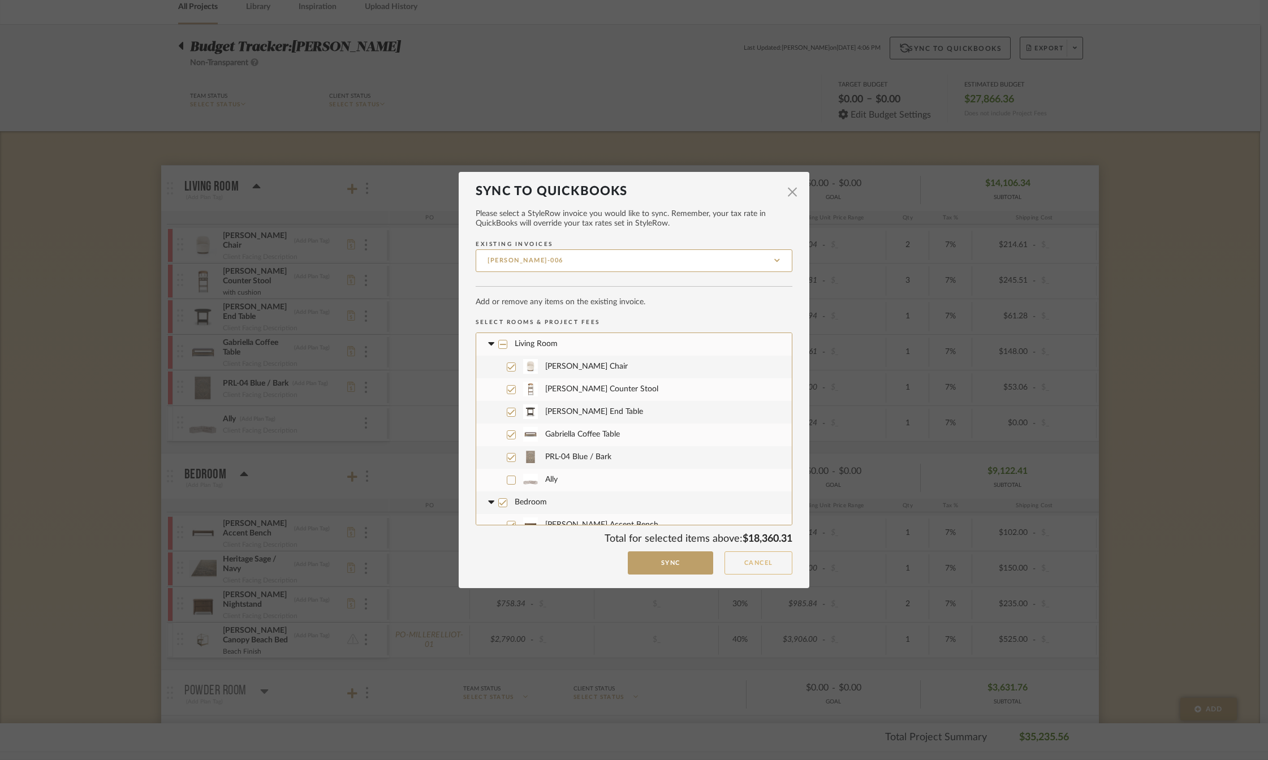
click at [748, 564] on button "Cancel" at bounding box center [759, 563] width 68 height 23
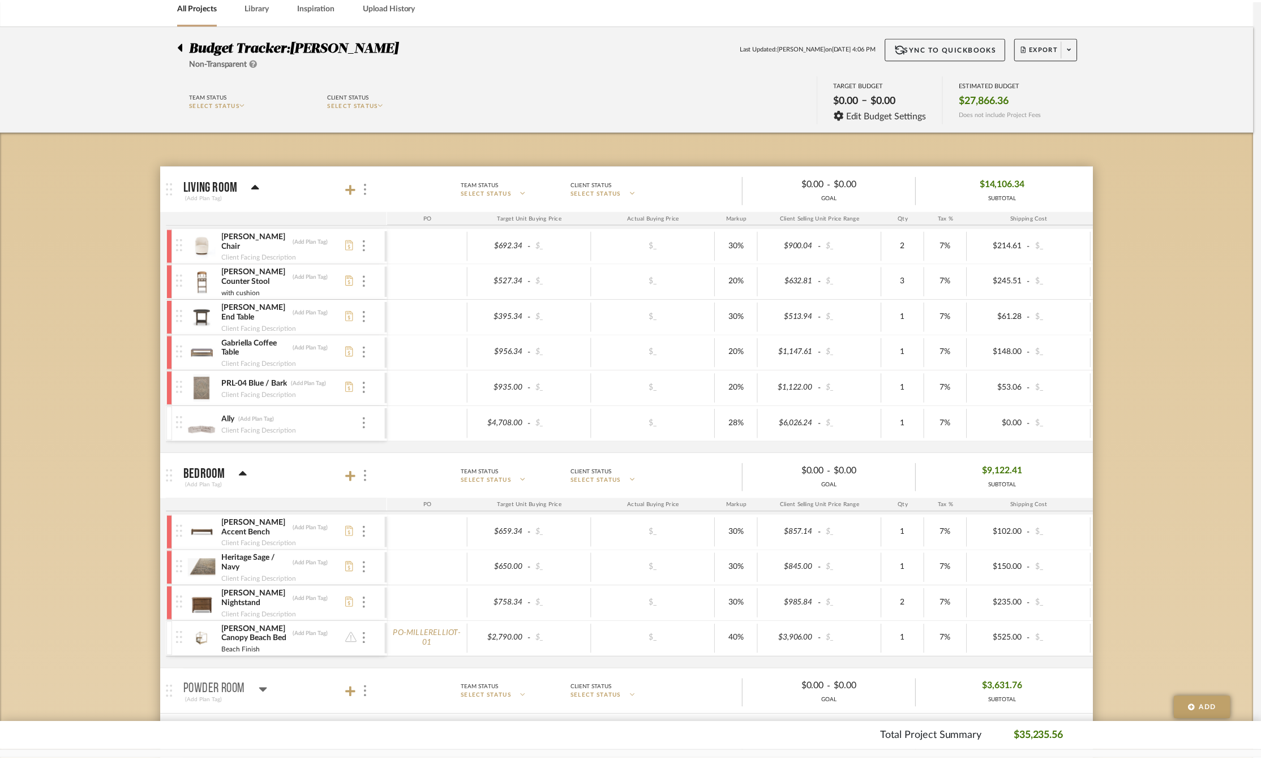
scroll to position [57, 0]
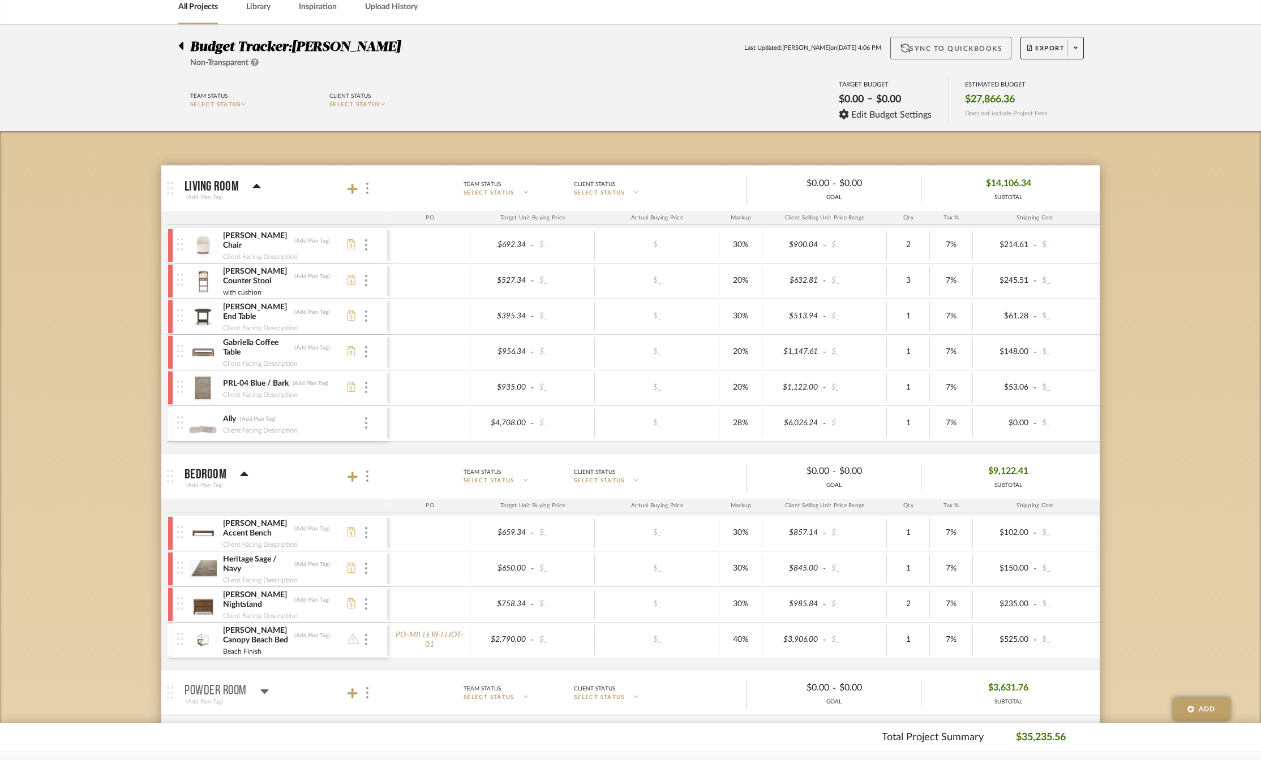
click at [927, 49] on button "Sync to QuickBooks" at bounding box center [951, 48] width 122 height 23
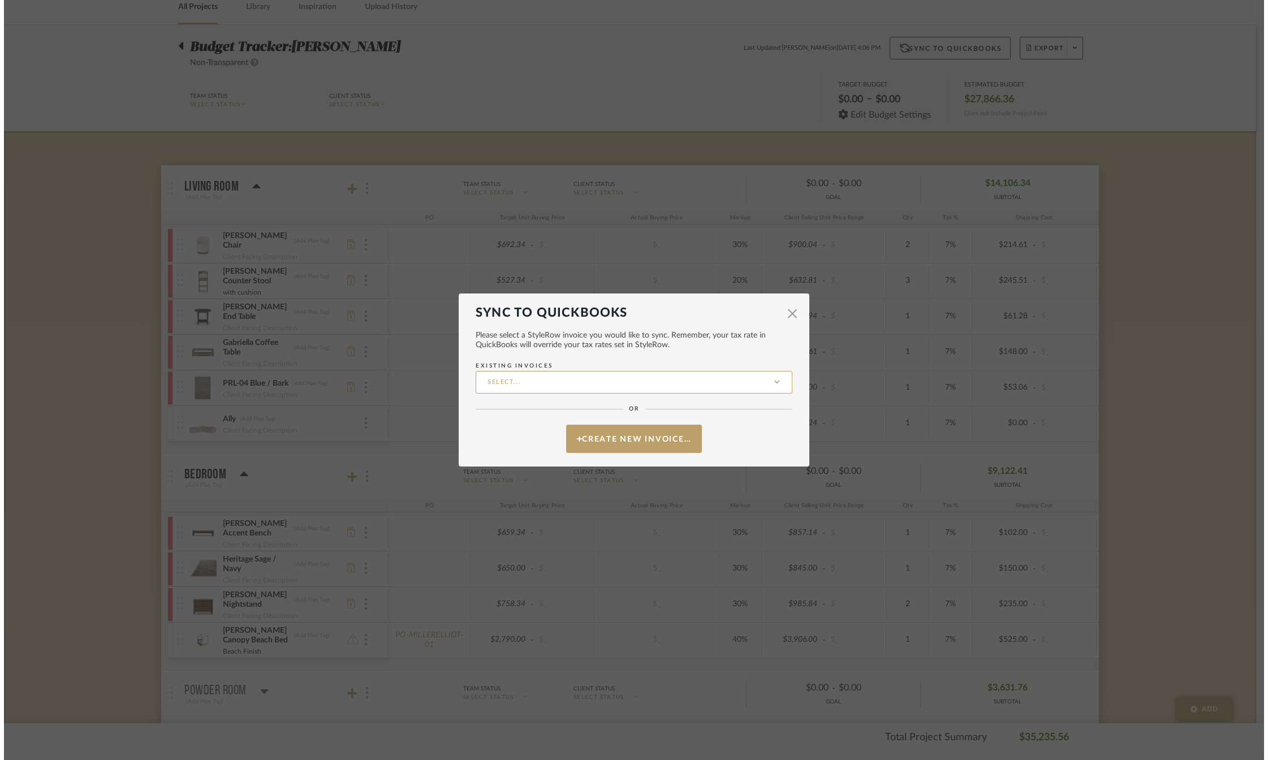
scroll to position [0, 0]
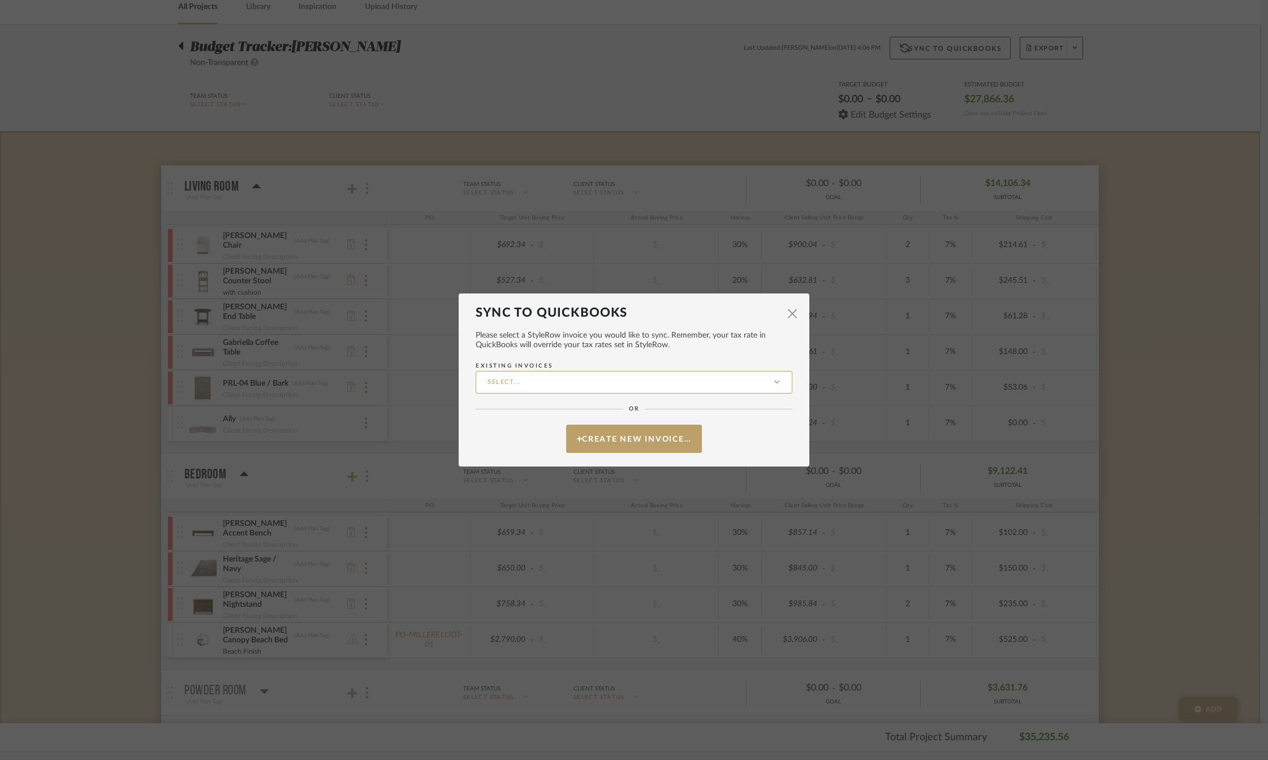
click at [561, 389] on input "Existing Invoices" at bounding box center [634, 382] width 317 height 23
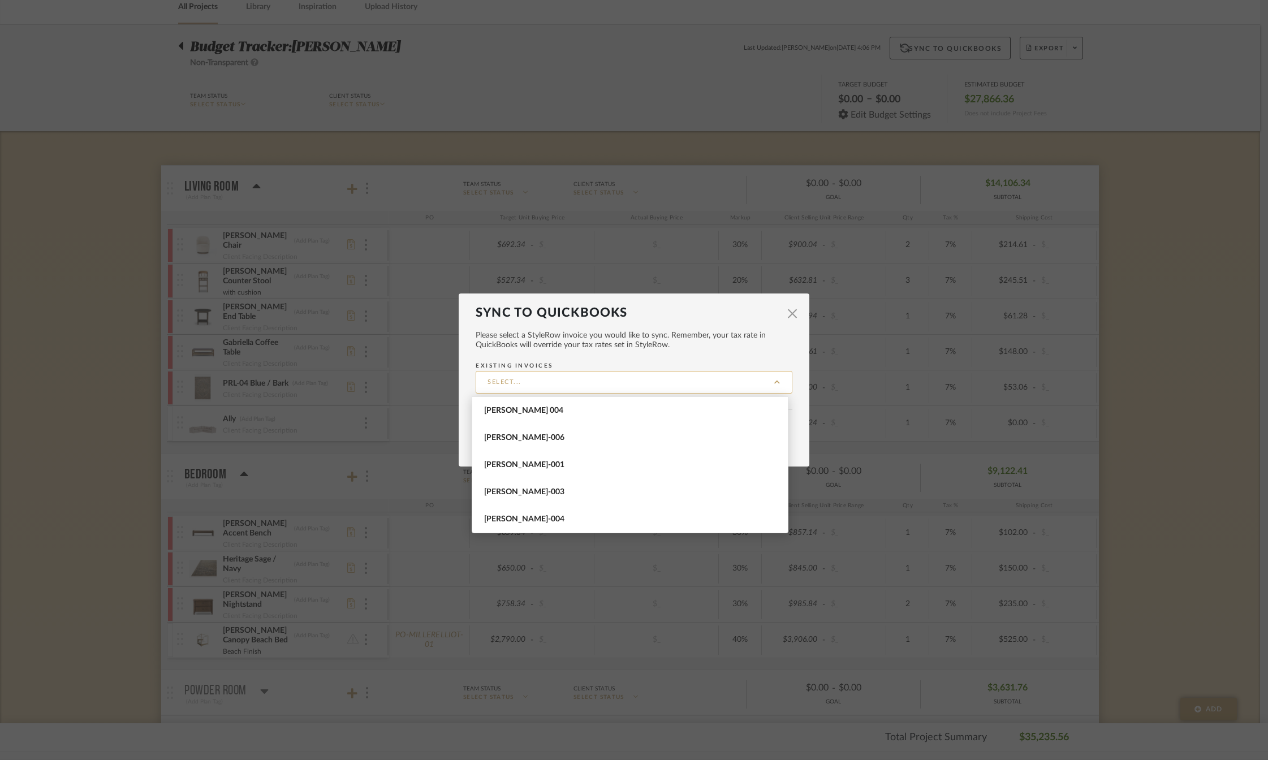
click at [517, 384] on input "Existing Invoices" at bounding box center [634, 382] width 317 height 23
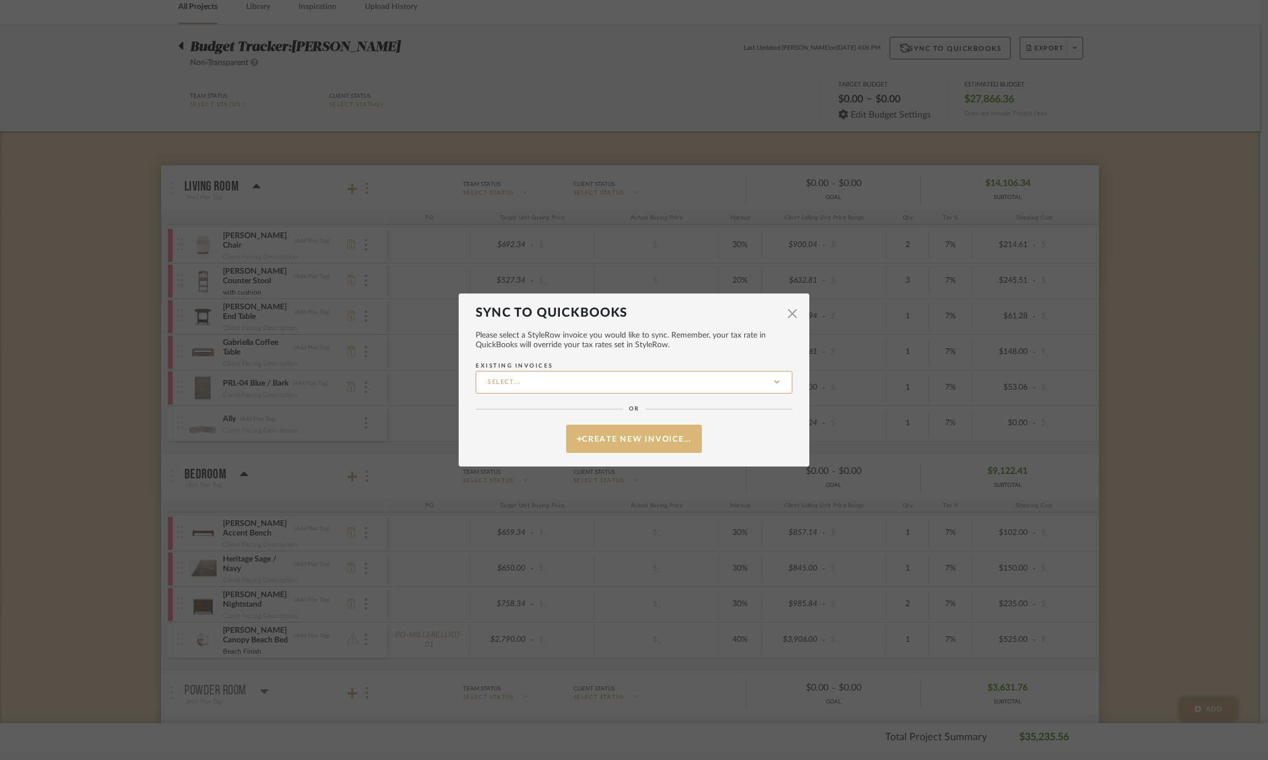
click at [626, 441] on button "Create New Invoice…" at bounding box center [634, 439] width 136 height 28
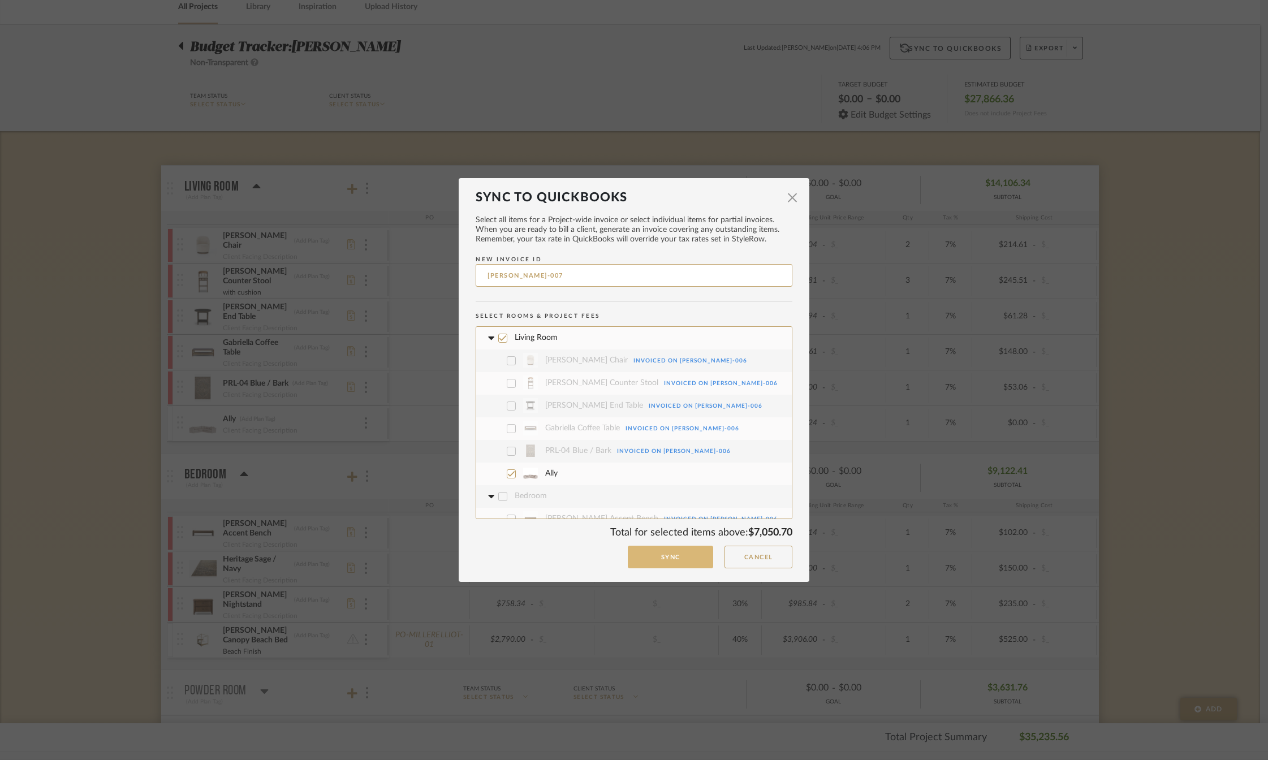
click at [655, 558] on button "Sync" at bounding box center [670, 557] width 85 height 23
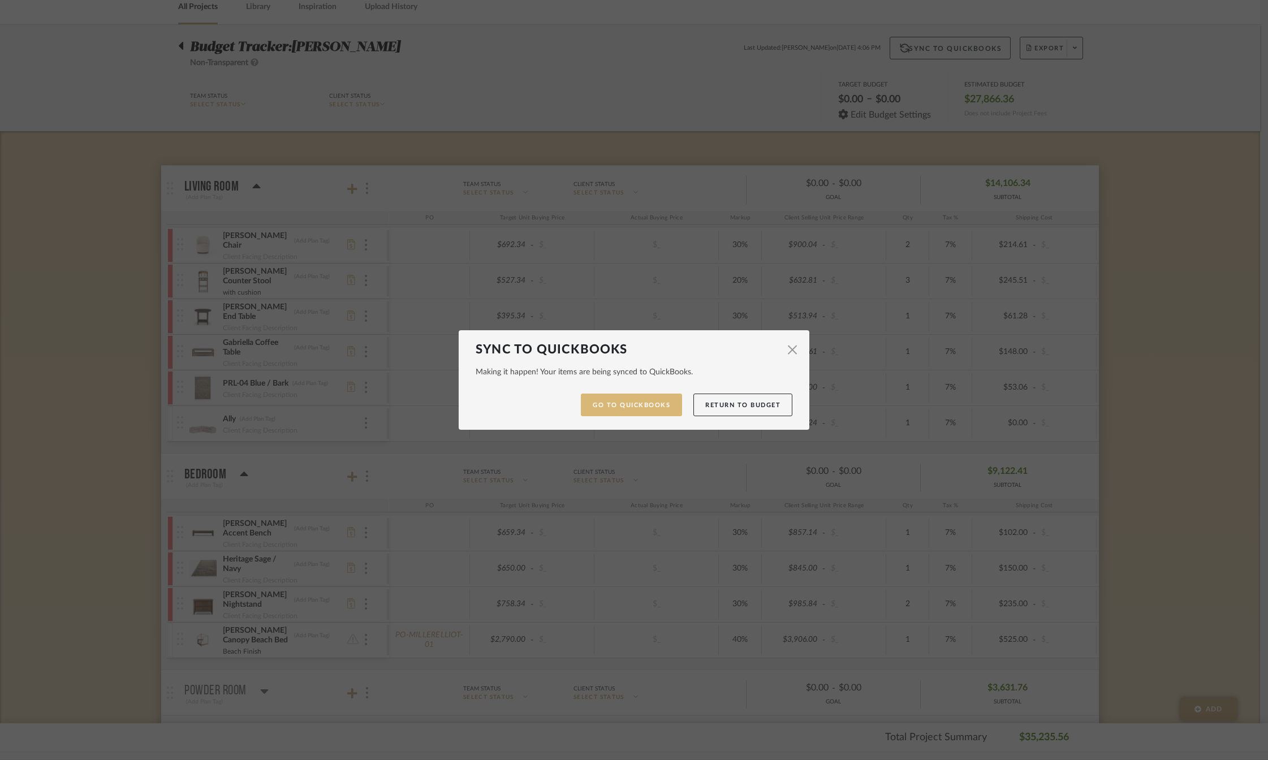
click at [635, 402] on link "Go to QuickBooks" at bounding box center [631, 405] width 101 height 23
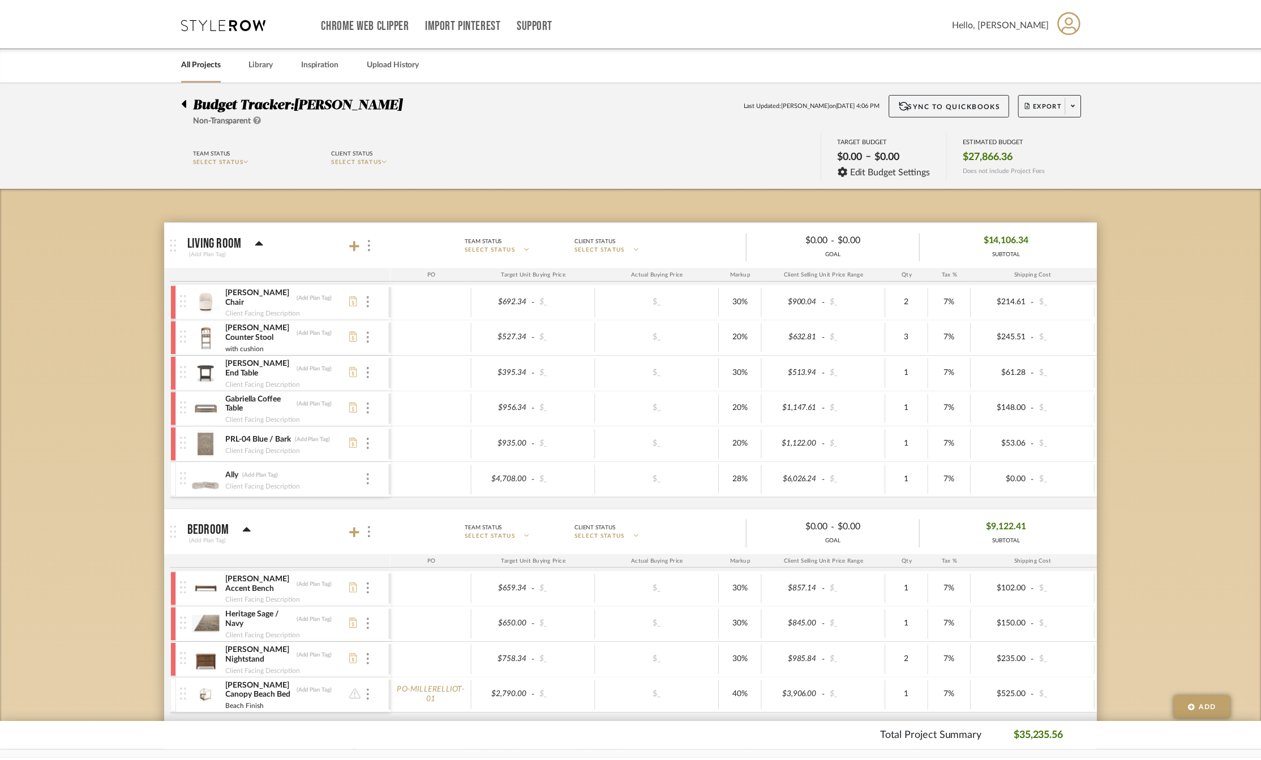
scroll to position [57, 0]
